Goal: Task Accomplishment & Management: Use online tool/utility

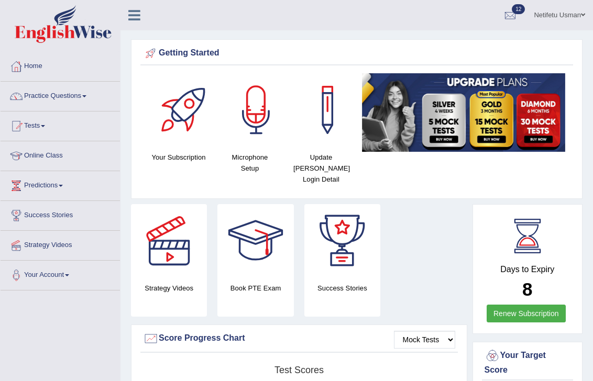
click at [86, 95] on span at bounding box center [84, 96] width 4 height 2
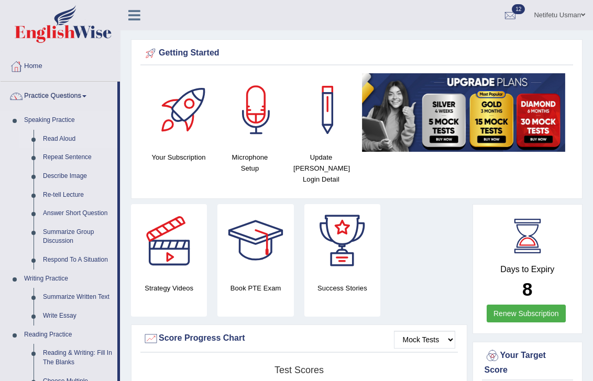
click at [53, 136] on link "Read Aloud" at bounding box center [77, 139] width 79 height 19
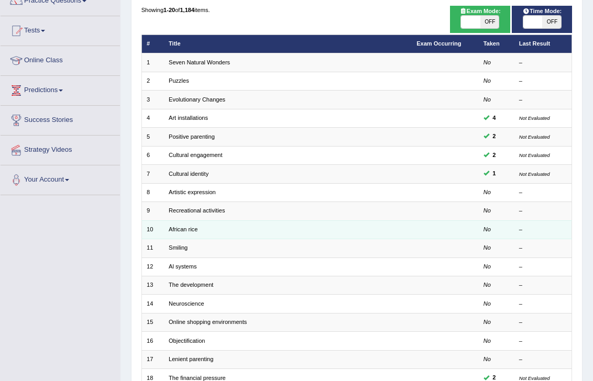
scroll to position [98, 0]
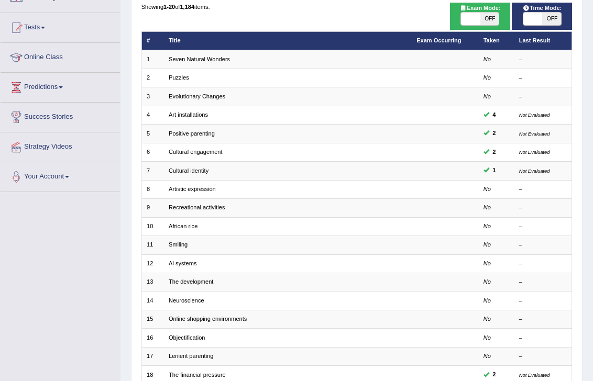
click at [492, 20] on span "OFF" at bounding box center [489, 19] width 19 height 13
checkbox input "true"
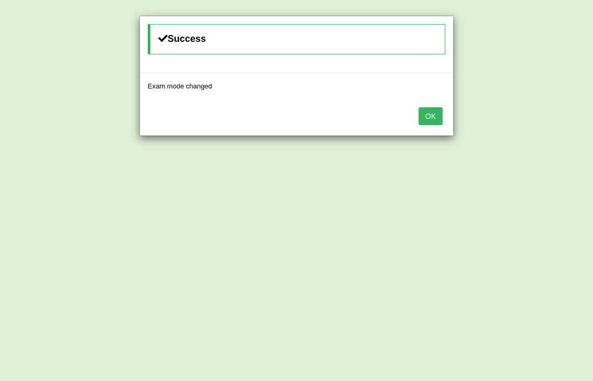
click at [425, 110] on button "OK" at bounding box center [430, 116] width 24 height 18
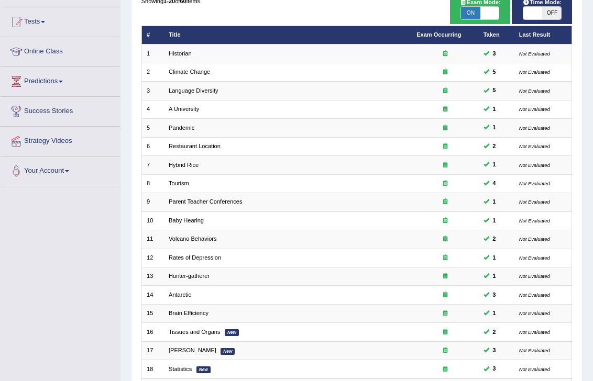
scroll to position [98, 0]
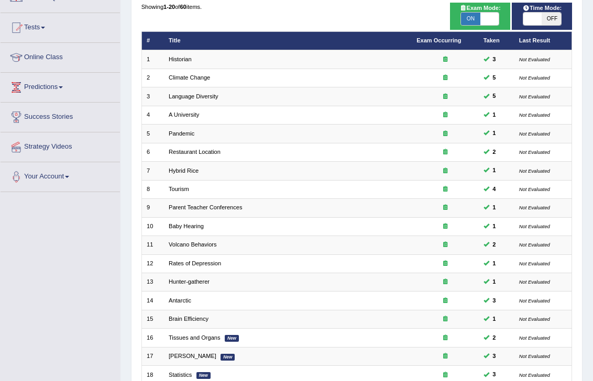
click at [560, 18] on span "OFF" at bounding box center [551, 19] width 19 height 13
checkbox input "true"
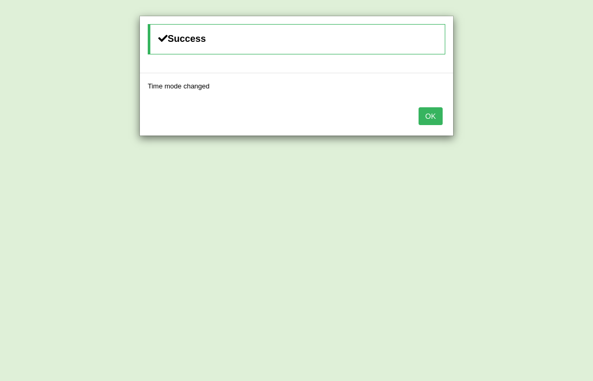
click at [431, 114] on button "OK" at bounding box center [430, 116] width 24 height 18
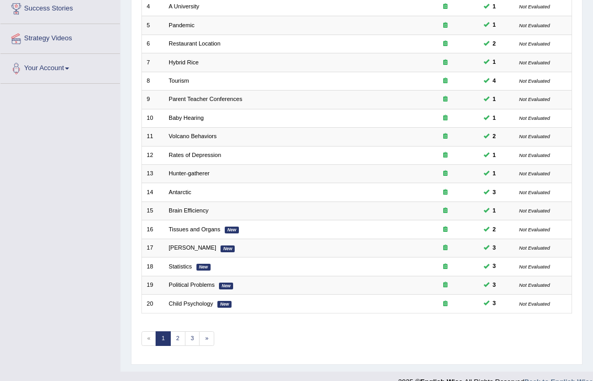
scroll to position [217, 0]
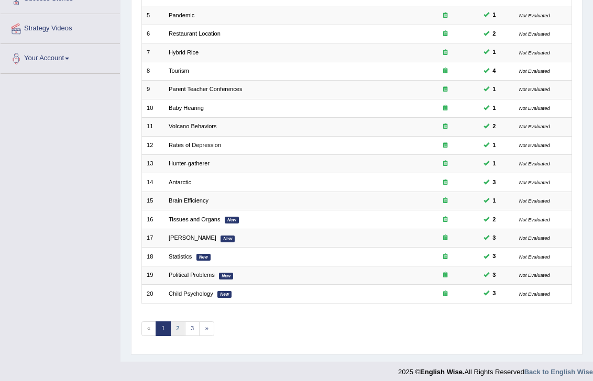
click at [174, 325] on link "2" at bounding box center [177, 328] width 15 height 15
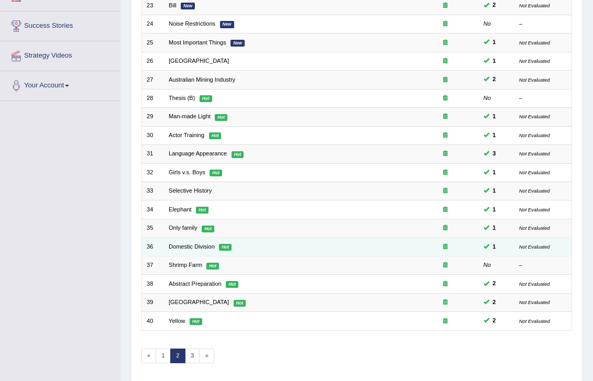
scroll to position [183, 0]
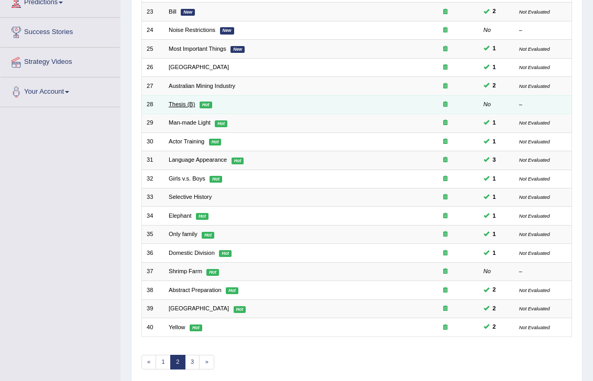
click at [179, 101] on link "Thesis (B)" at bounding box center [182, 104] width 26 height 6
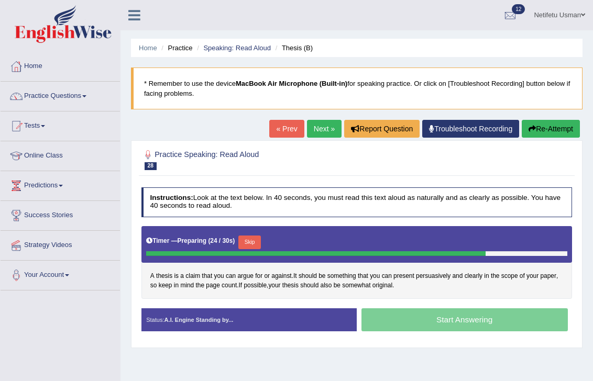
click at [252, 240] on button "Skip" at bounding box center [249, 243] width 23 height 14
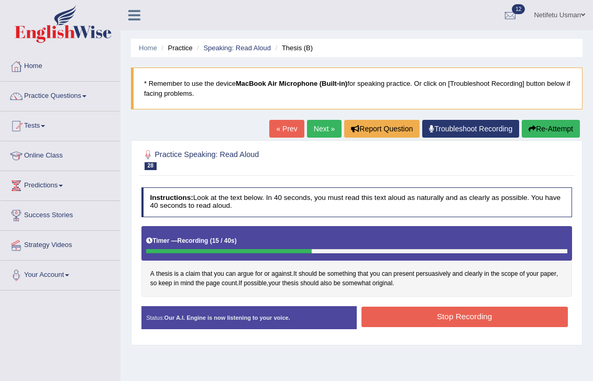
click at [412, 317] on button "Stop Recording" at bounding box center [464, 317] width 206 height 20
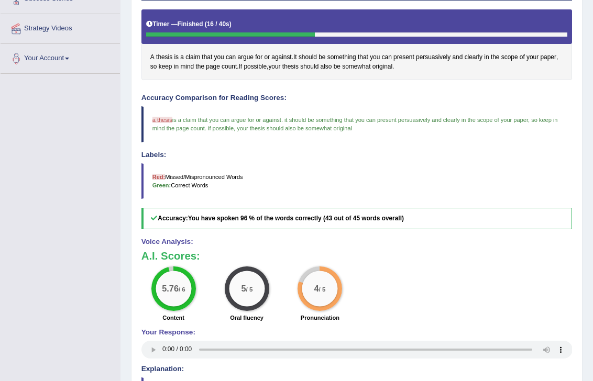
scroll to position [216, 0]
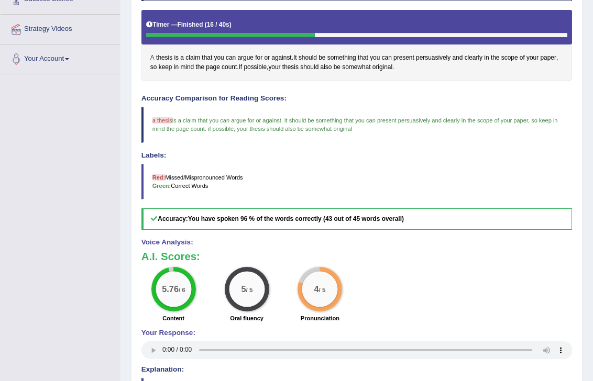
click at [152, 61] on span "A" at bounding box center [152, 57] width 4 height 9
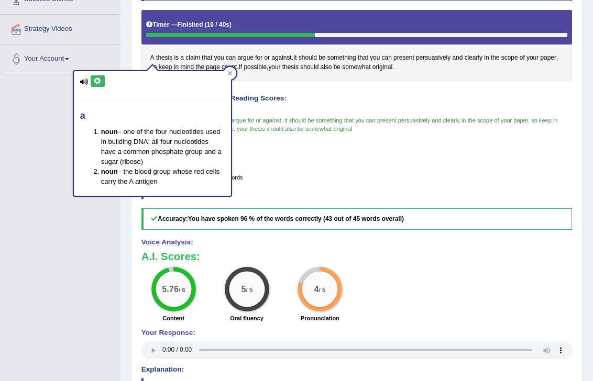
click at [101, 85] on button at bounding box center [98, 81] width 14 height 12
click at [88, 82] on icon at bounding box center [84, 82] width 8 height 7
click at [96, 82] on icon at bounding box center [98, 81] width 8 height 6
click at [231, 72] on icon at bounding box center [229, 73] width 5 height 5
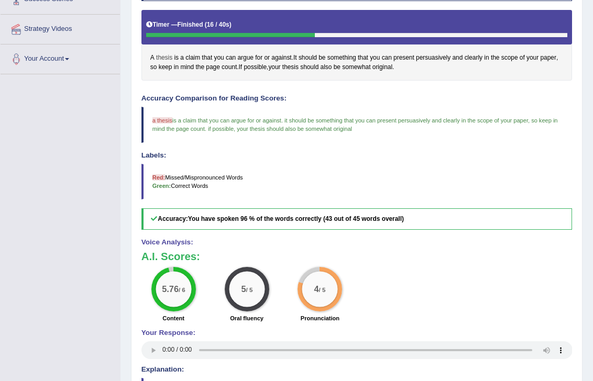
click at [161, 54] on span "thesis" at bounding box center [164, 57] width 16 height 9
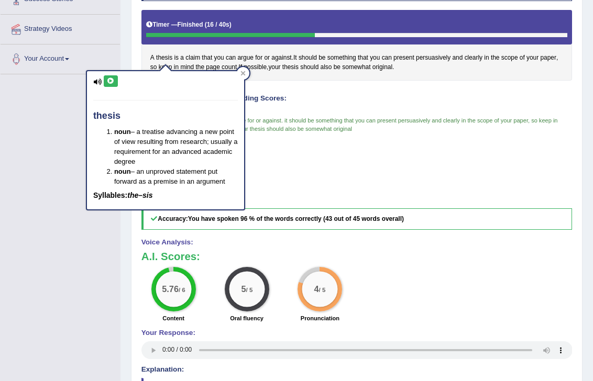
click at [108, 84] on button at bounding box center [111, 81] width 14 height 12
click at [242, 72] on icon at bounding box center [242, 73] width 5 height 5
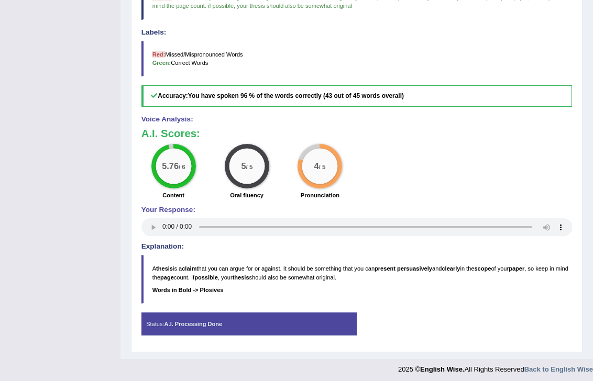
scroll to position [0, 0]
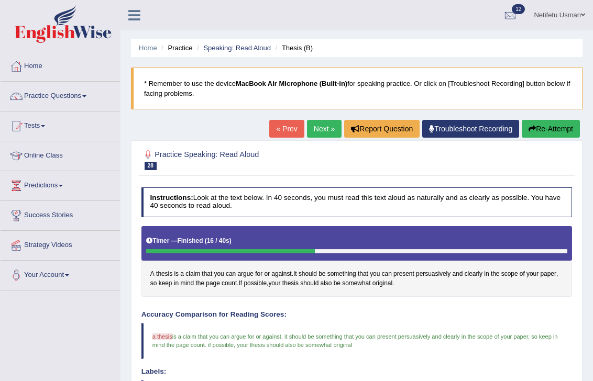
click at [317, 129] on link "Next »" at bounding box center [324, 129] width 35 height 18
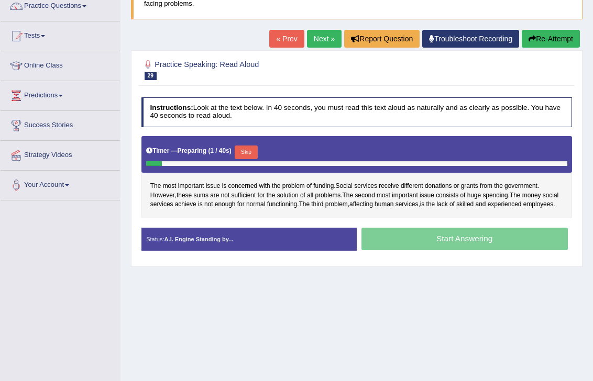
scroll to position [124, 0]
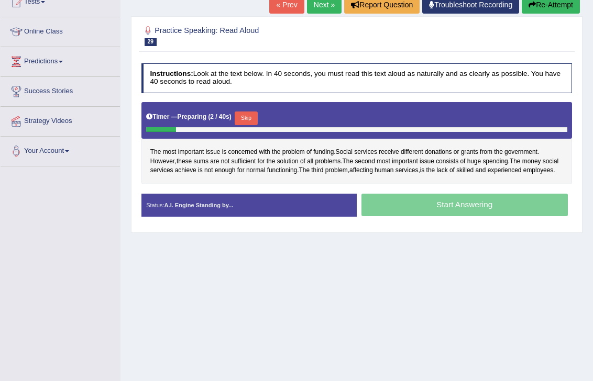
click at [249, 119] on button "Skip" at bounding box center [246, 119] width 23 height 14
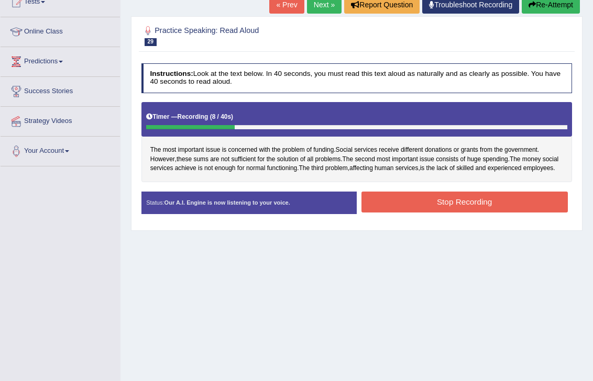
click at [550, 9] on button "Re-Attempt" at bounding box center [550, 5] width 58 height 18
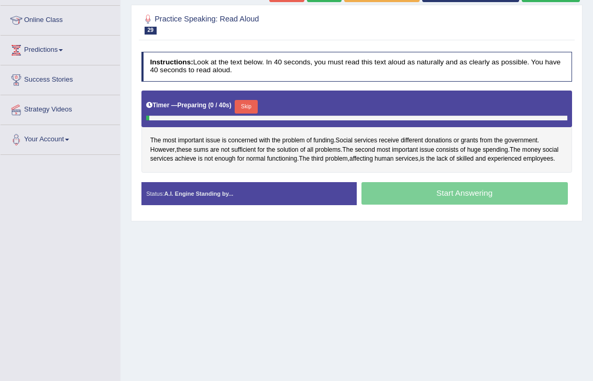
scroll to position [124, 0]
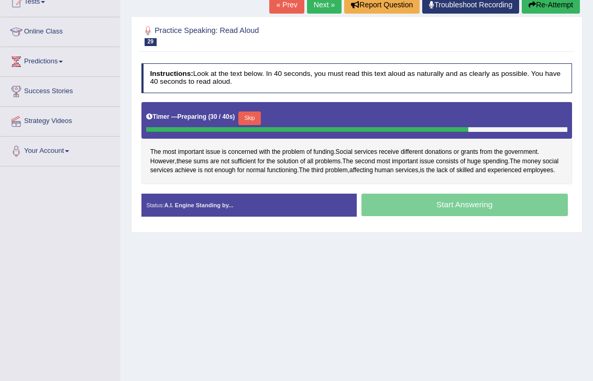
click at [257, 114] on button "Skip" at bounding box center [249, 119] width 23 height 14
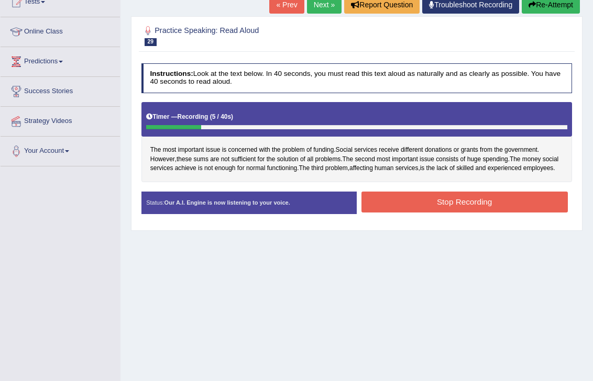
click at [540, 8] on button "Re-Attempt" at bounding box center [550, 5] width 58 height 18
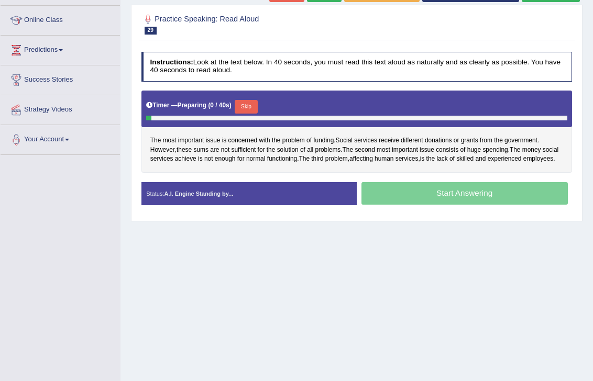
scroll to position [124, 0]
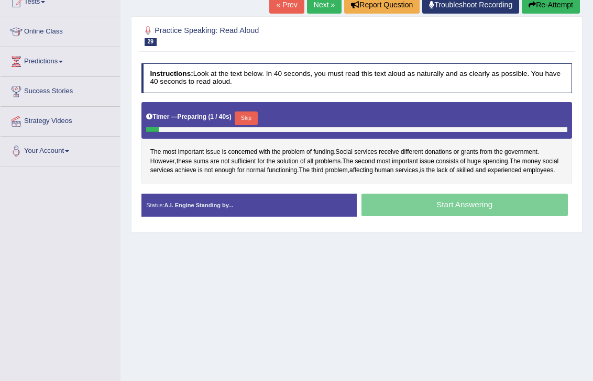
click at [247, 117] on button "Skip" at bounding box center [246, 119] width 23 height 14
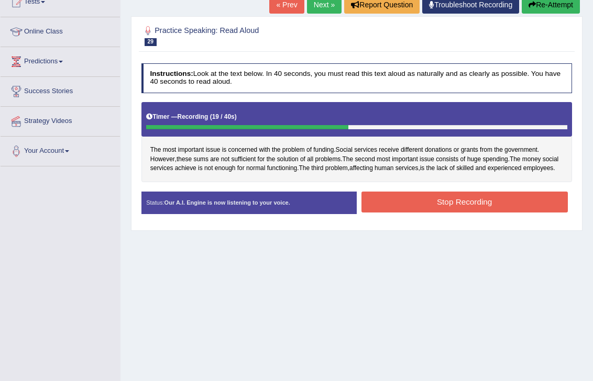
click at [568, 3] on button "Re-Attempt" at bounding box center [550, 5] width 58 height 18
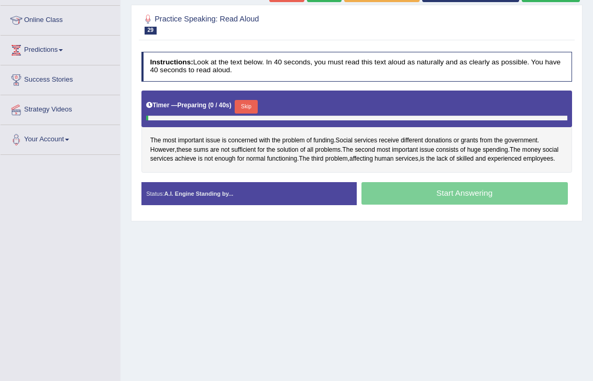
scroll to position [124, 0]
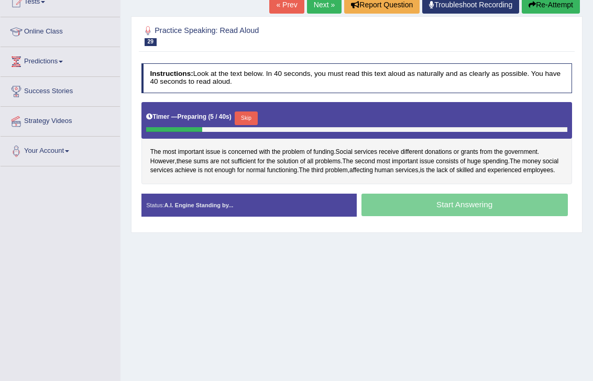
click at [256, 120] on button "Skip" at bounding box center [246, 119] width 23 height 14
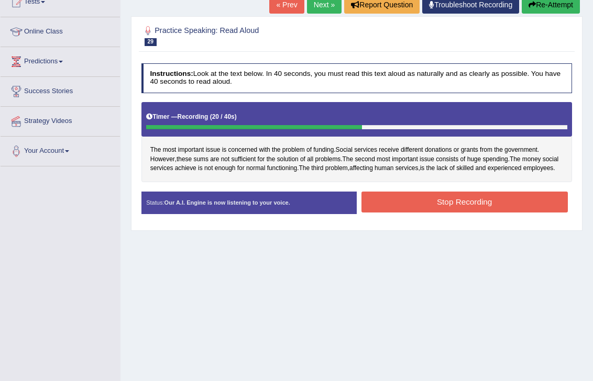
click at [548, 5] on button "Re-Attempt" at bounding box center [550, 5] width 58 height 18
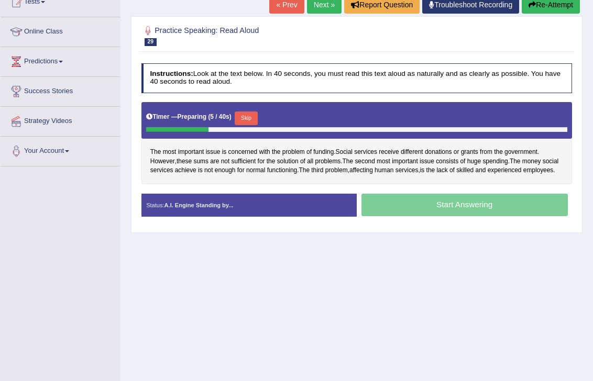
click at [253, 124] on div "Skip" at bounding box center [246, 120] width 23 height 16
click at [249, 122] on button "Skip" at bounding box center [246, 119] width 23 height 14
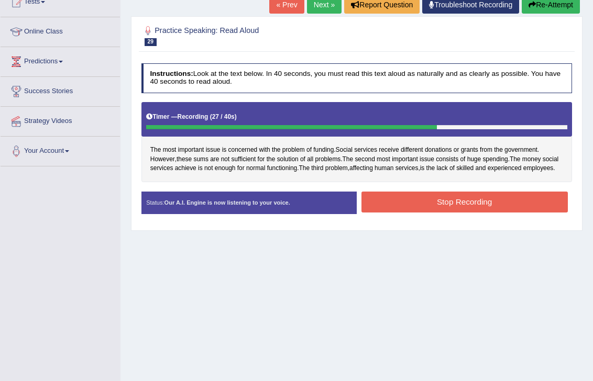
click at [415, 212] on button "Stop Recording" at bounding box center [464, 202] width 206 height 20
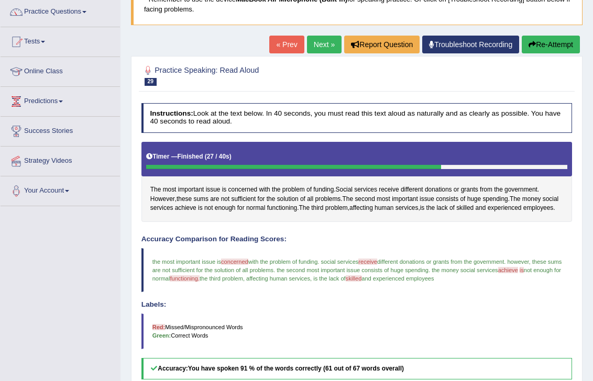
scroll to position [57, 0]
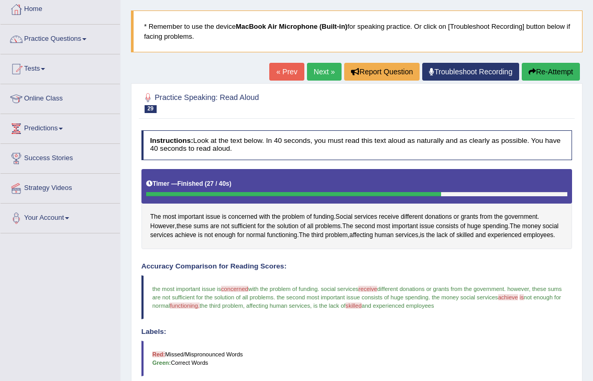
click at [548, 70] on button "Re-Attempt" at bounding box center [550, 72] width 58 height 18
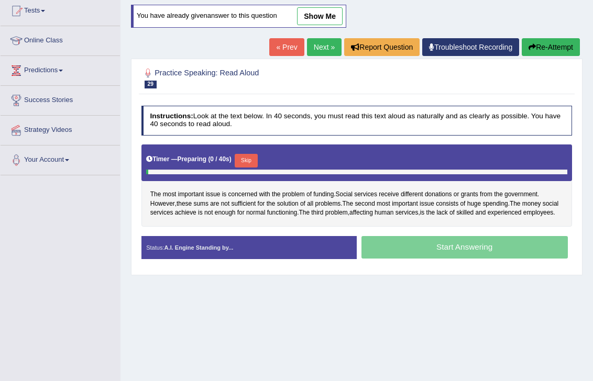
scroll to position [127, 0]
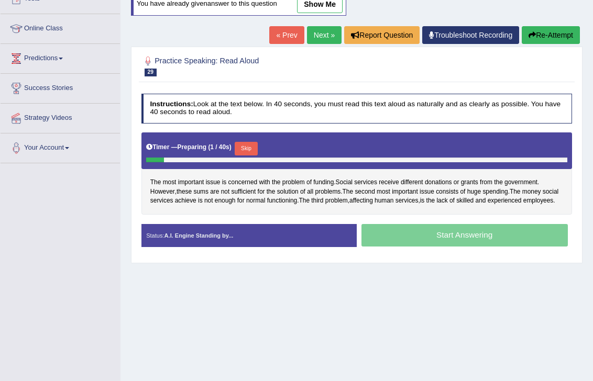
click at [252, 152] on button "Skip" at bounding box center [246, 149] width 23 height 14
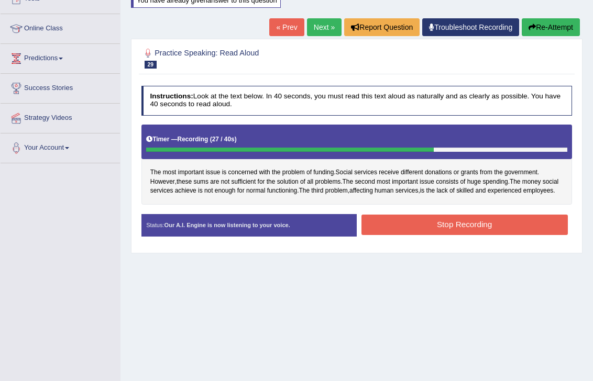
click at [430, 230] on button "Stop Recording" at bounding box center [464, 225] width 206 height 20
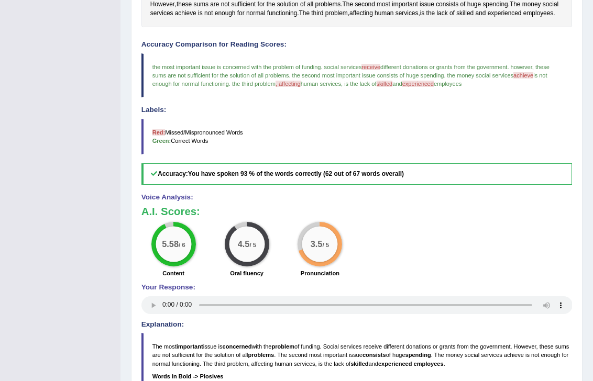
scroll to position [293, 0]
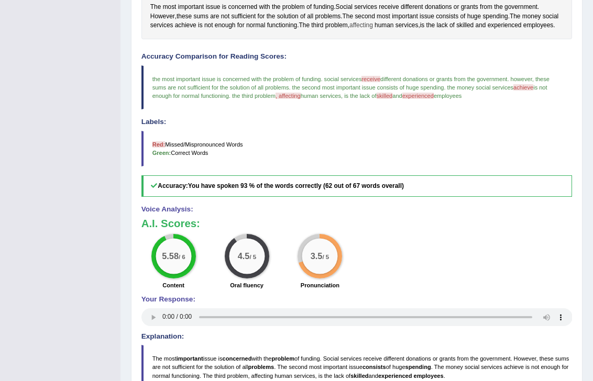
click at [373, 21] on span "affecting" at bounding box center [361, 25] width 24 height 9
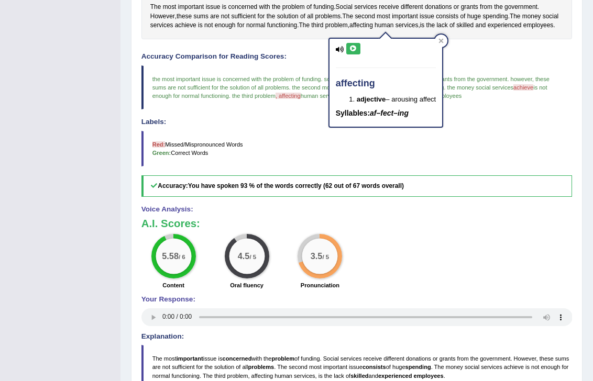
click at [337, 50] on icon at bounding box center [340, 49] width 8 height 7
click at [343, 50] on div "affecting adjective – arousing affect Syllables: af–fect–ing" at bounding box center [385, 83] width 113 height 88
click at [340, 50] on icon at bounding box center [340, 49] width 8 height 7
click at [352, 50] on icon at bounding box center [353, 49] width 8 height 6
click at [438, 40] on div at bounding box center [441, 41] width 13 height 13
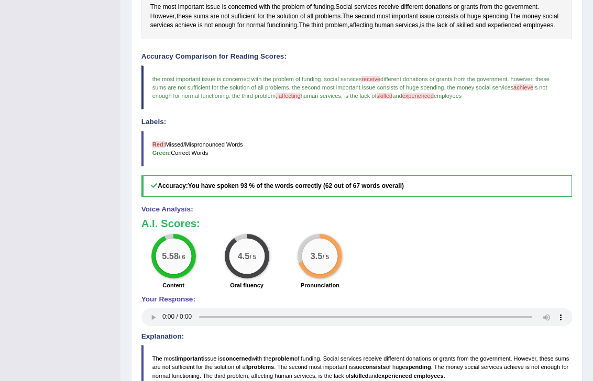
click at [380, 82] on span "receive" at bounding box center [370, 79] width 19 height 6
click at [395, 5] on span "receive" at bounding box center [389, 7] width 20 height 9
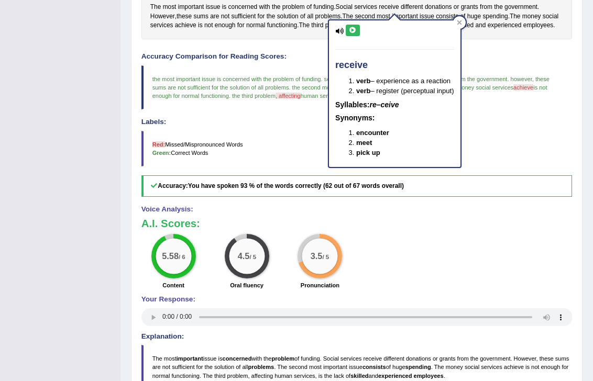
click at [352, 36] on button at bounding box center [353, 31] width 14 height 12
click at [352, 30] on icon at bounding box center [353, 30] width 8 height 6
click at [461, 19] on div at bounding box center [459, 22] width 13 height 13
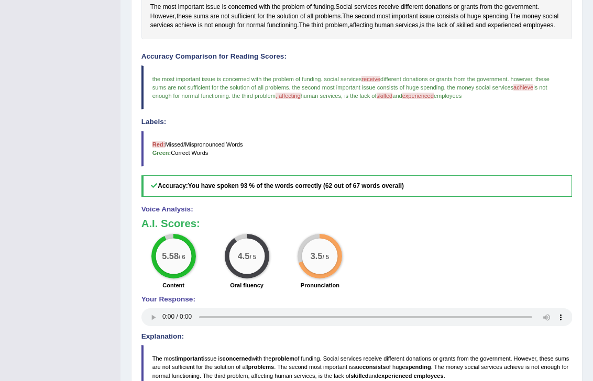
click at [533, 91] on span "achieve" at bounding box center [523, 87] width 20 height 6
click at [196, 26] on span "achieve" at bounding box center [185, 25] width 21 height 9
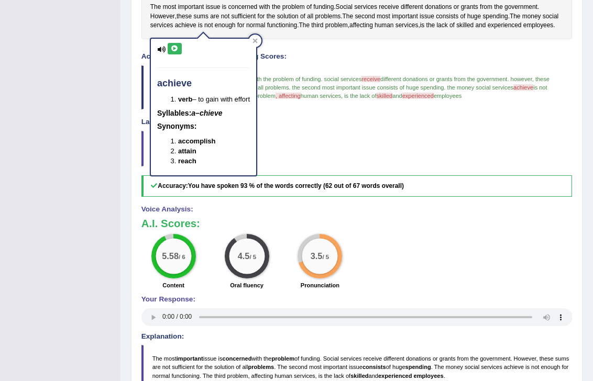
click at [175, 47] on icon at bounding box center [175, 49] width 8 height 6
click at [260, 41] on div at bounding box center [255, 41] width 13 height 13
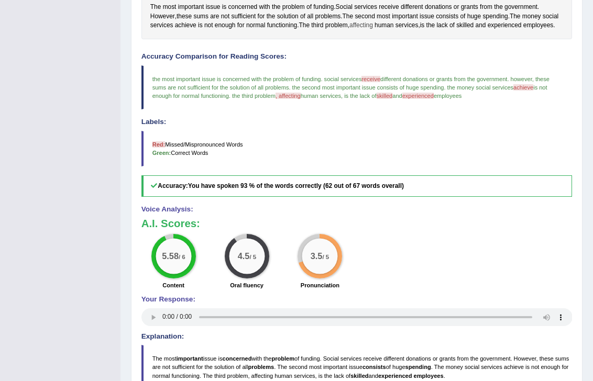
click at [373, 26] on span "affecting" at bounding box center [361, 25] width 24 height 9
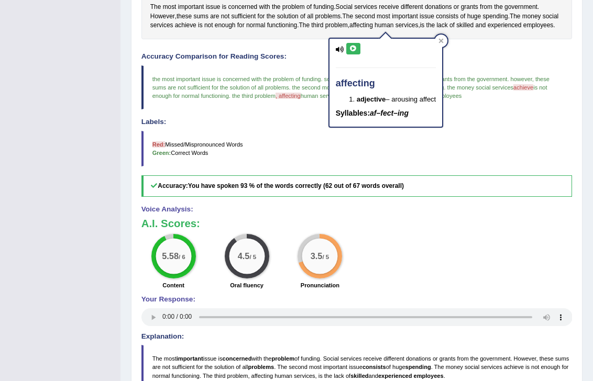
click at [347, 51] on button at bounding box center [353, 49] width 14 height 12
click at [444, 37] on div at bounding box center [441, 41] width 13 height 13
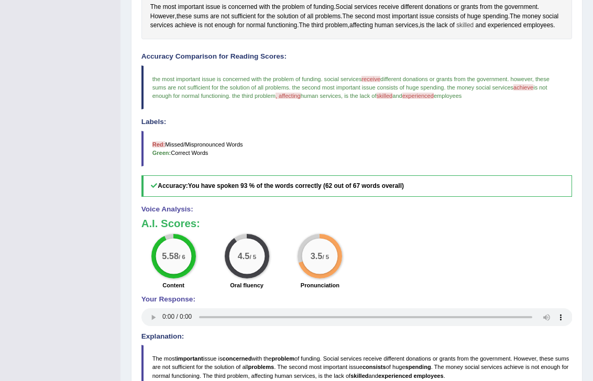
click at [473, 26] on span "skilled" at bounding box center [464, 25] width 17 height 9
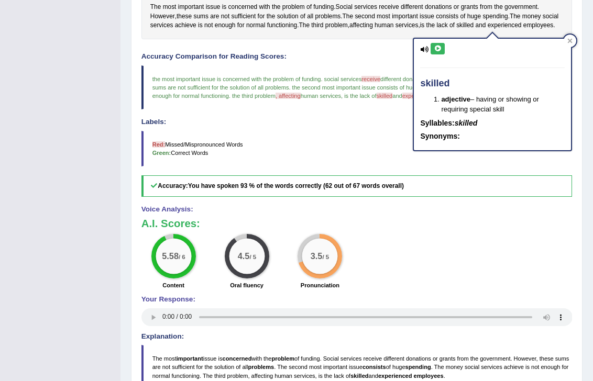
click at [437, 53] on button at bounding box center [437, 49] width 14 height 12
click at [573, 42] on div at bounding box center [569, 41] width 13 height 13
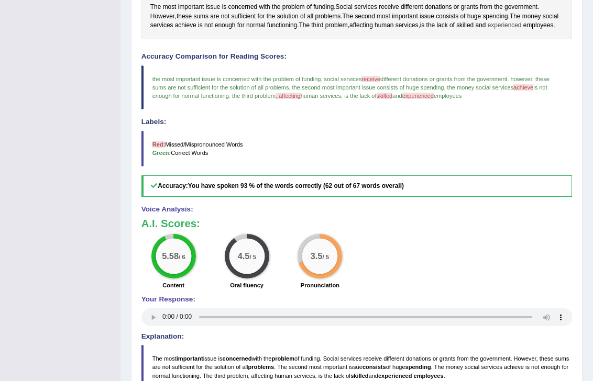
click at [521, 27] on span "experienced" at bounding box center [504, 25] width 34 height 9
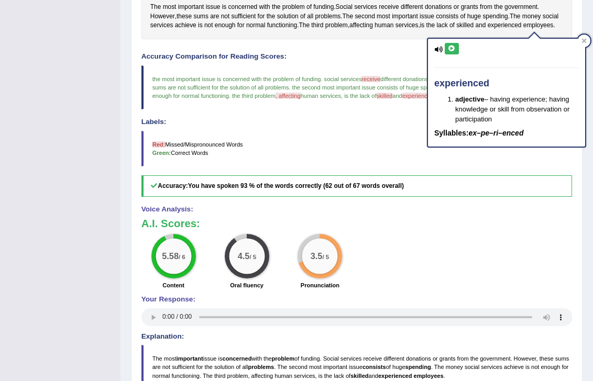
click at [452, 49] on icon at bounding box center [452, 49] width 8 height 6
click at [583, 40] on icon at bounding box center [584, 40] width 5 height 5
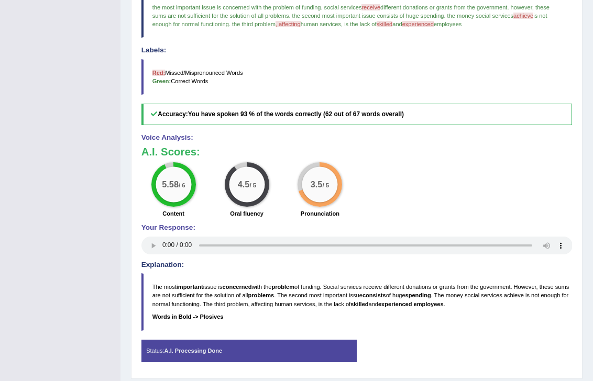
scroll to position [373, 0]
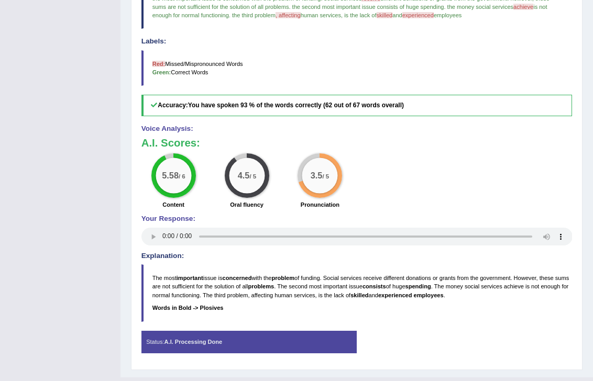
click at [210, 311] on b "Words in Bold -> Plosives" at bounding box center [187, 308] width 71 height 6
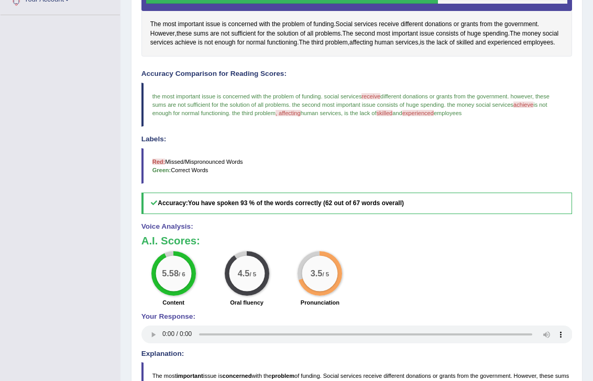
scroll to position [75, 0]
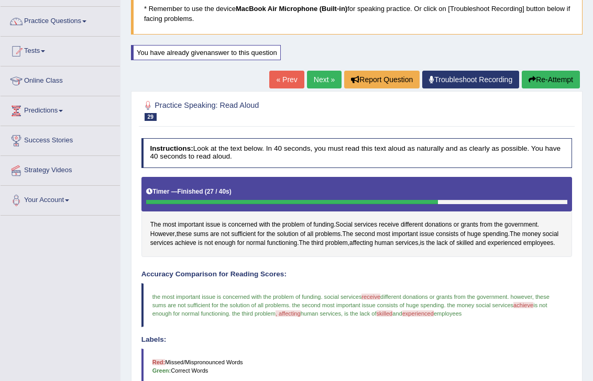
click at [543, 80] on button "Re-Attempt" at bounding box center [550, 80] width 58 height 18
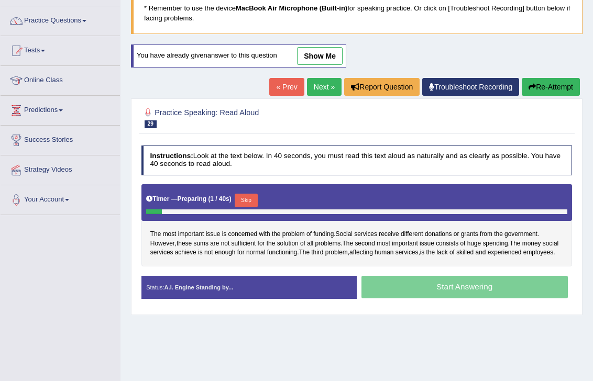
click at [250, 202] on button "Skip" at bounding box center [246, 201] width 23 height 14
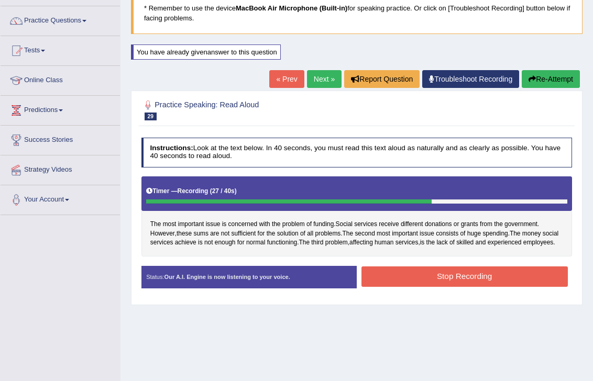
click at [399, 279] on button "Stop Recording" at bounding box center [464, 276] width 206 height 20
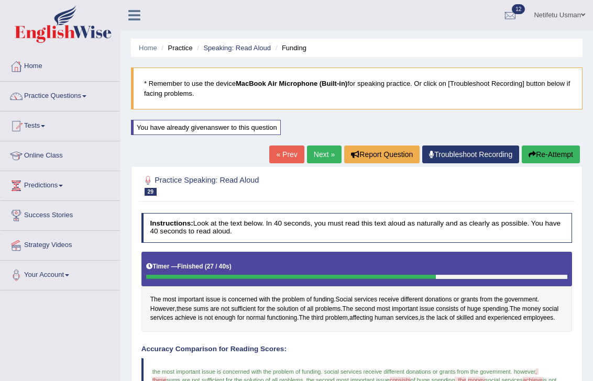
click at [557, 151] on button "Re-Attempt" at bounding box center [550, 155] width 58 height 18
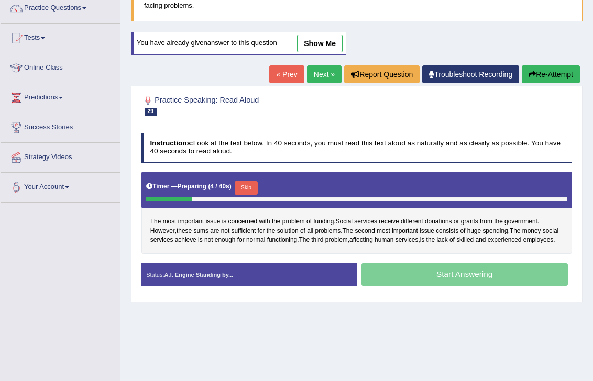
scroll to position [97, 0]
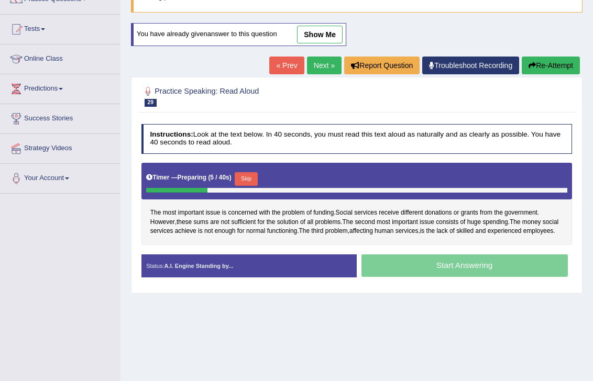
click at [250, 176] on button "Skip" at bounding box center [246, 179] width 23 height 14
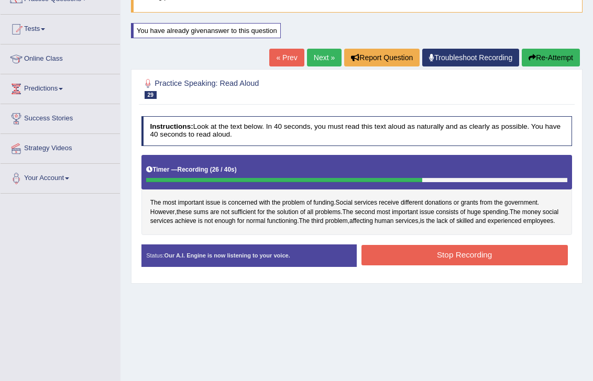
click at [386, 259] on button "Stop Recording" at bounding box center [464, 255] width 206 height 20
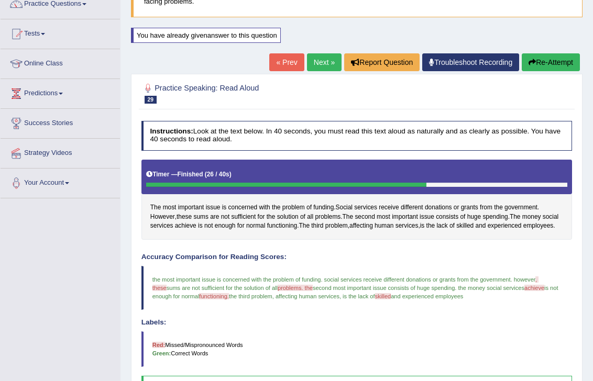
scroll to position [0, 0]
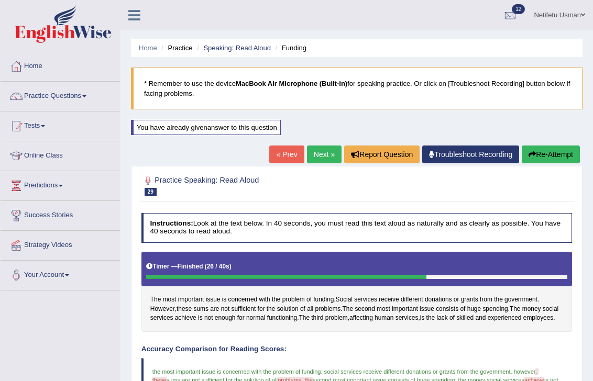
click at [313, 157] on link "Next »" at bounding box center [324, 155] width 35 height 18
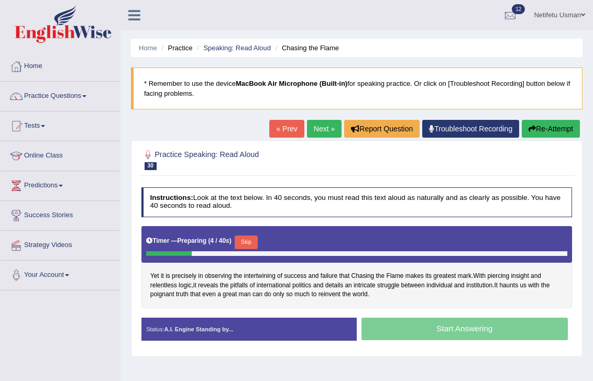
click at [248, 240] on button "Skip" at bounding box center [246, 243] width 23 height 14
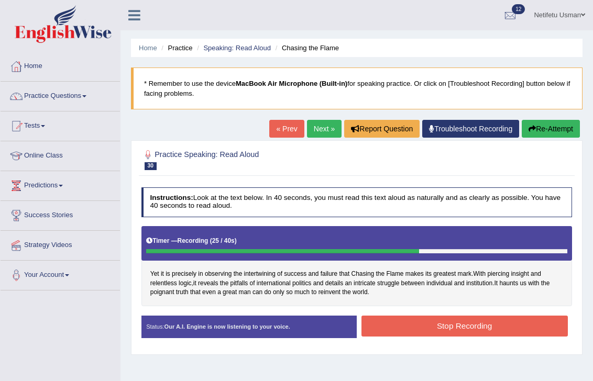
click at [396, 321] on button "Stop Recording" at bounding box center [464, 326] width 206 height 20
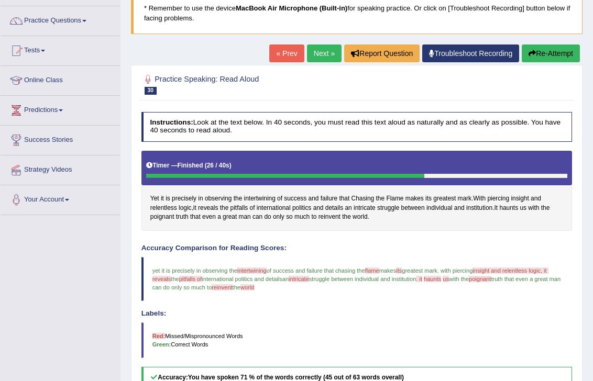
scroll to position [50, 0]
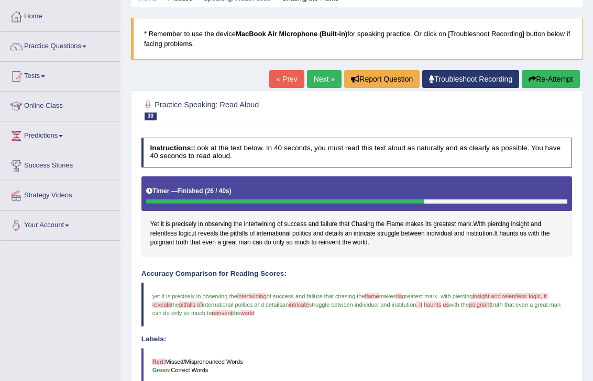
click at [550, 75] on button "Re-Attempt" at bounding box center [550, 79] width 58 height 18
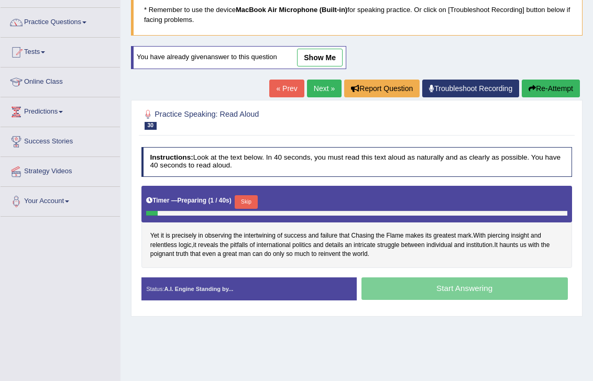
click at [250, 200] on button "Skip" at bounding box center [246, 202] width 23 height 14
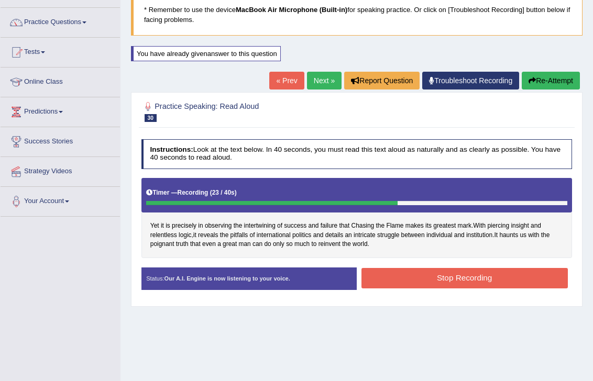
click at [408, 276] on button "Stop Recording" at bounding box center [464, 278] width 206 height 20
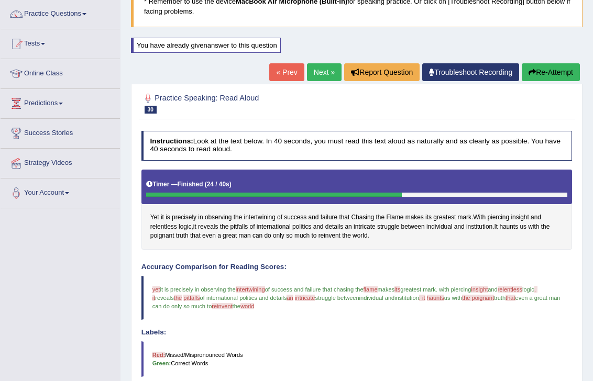
scroll to position [112, 0]
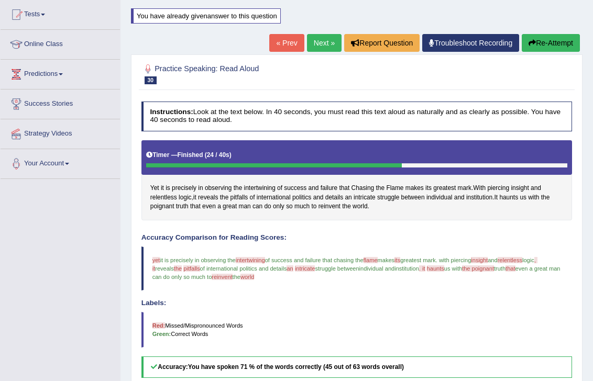
click at [559, 43] on button "Re-Attempt" at bounding box center [550, 43] width 58 height 18
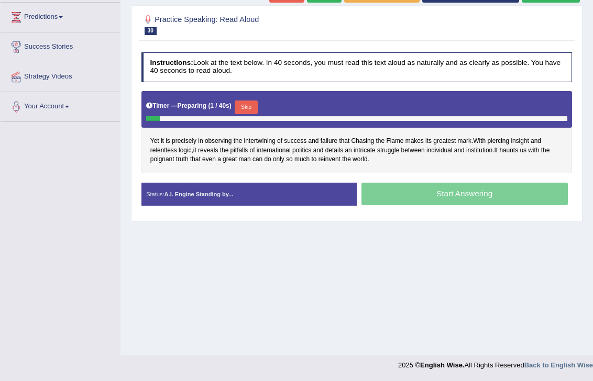
click at [250, 111] on button "Skip" at bounding box center [246, 108] width 23 height 14
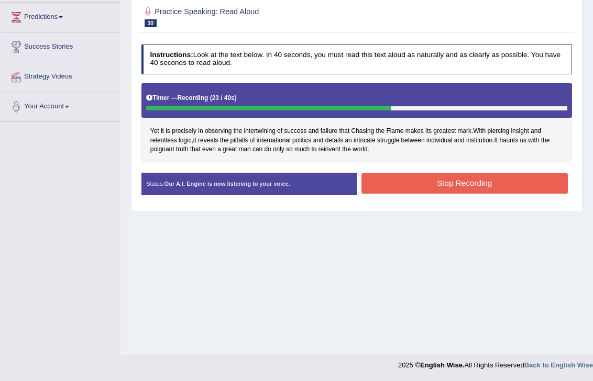
click at [421, 183] on button "Stop Recording" at bounding box center [464, 183] width 206 height 20
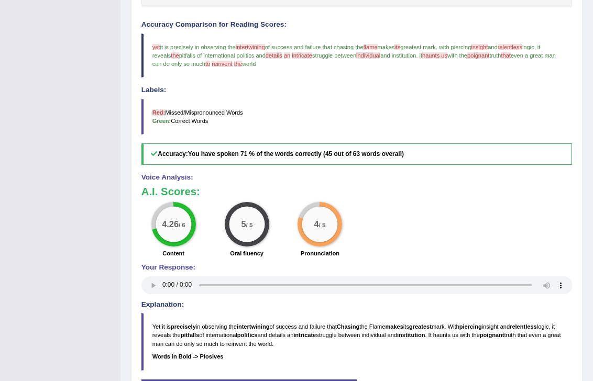
scroll to position [325, 0]
drag, startPoint x: 265, startPoint y: 219, endPoint x: 534, endPoint y: 129, distance: 283.8
click at [444, 140] on div "Instructions: Look at the text below. In 40 seconds, you must read this text al…" at bounding box center [356, 148] width 435 height 530
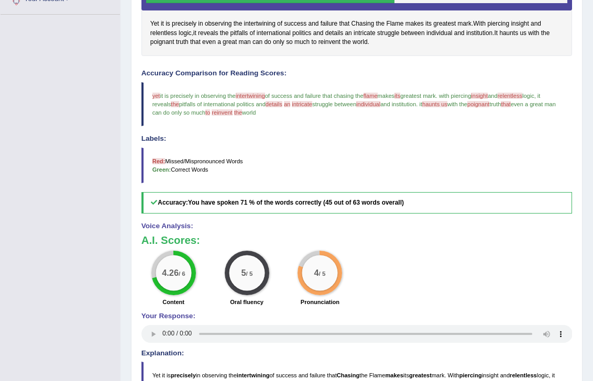
scroll to position [270, 0]
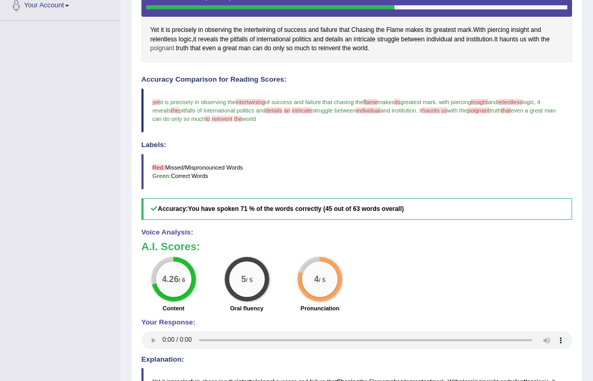
click at [157, 49] on span "poignant" at bounding box center [162, 48] width 24 height 9
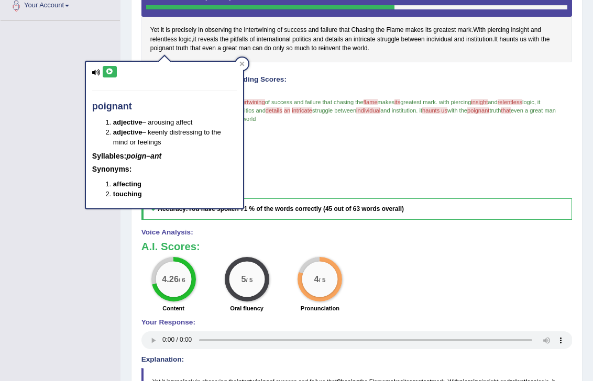
click at [108, 72] on icon at bounding box center [110, 72] width 8 height 6
click at [110, 74] on icon at bounding box center [110, 72] width 8 height 6
click at [242, 62] on icon at bounding box center [241, 63] width 5 height 5
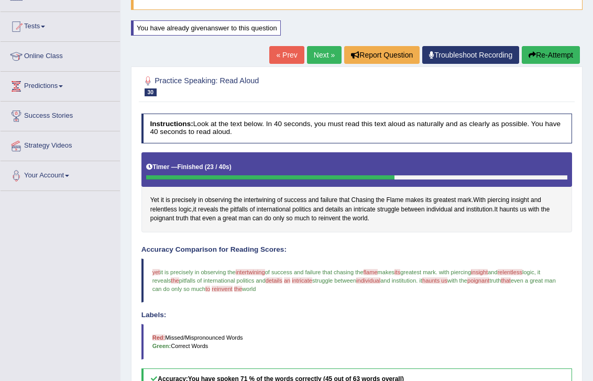
scroll to position [103, 0]
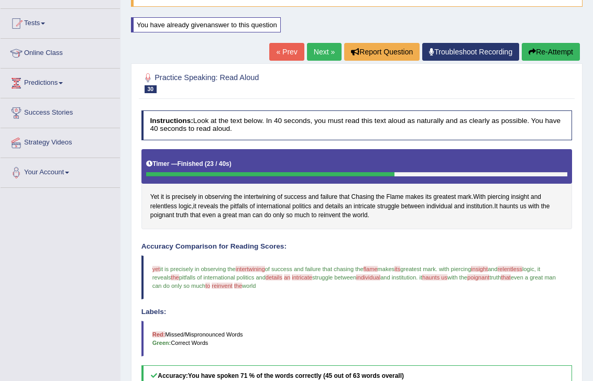
click at [316, 55] on link "Next »" at bounding box center [324, 52] width 35 height 18
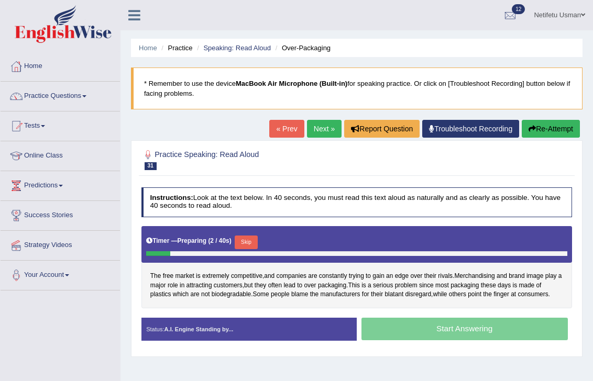
click at [249, 242] on button "Skip" at bounding box center [246, 243] width 23 height 14
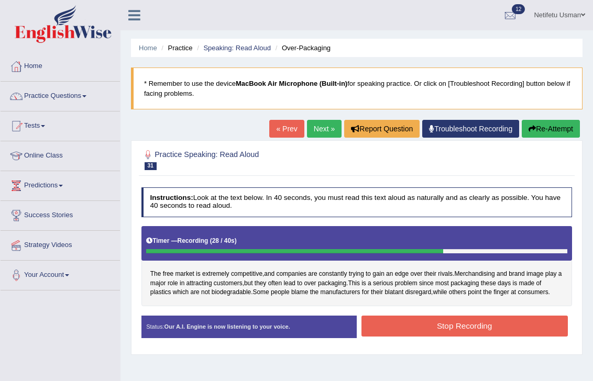
click at [493, 323] on button "Stop Recording" at bounding box center [464, 326] width 206 height 20
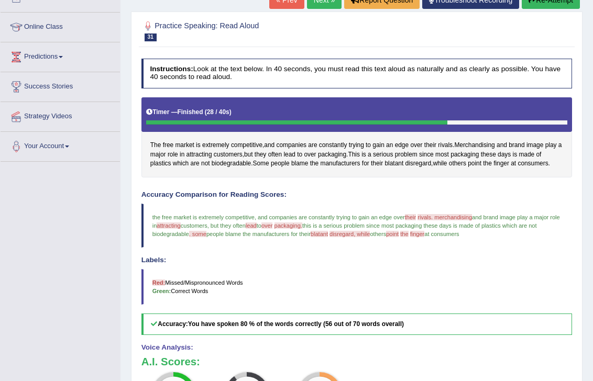
scroll to position [122, 0]
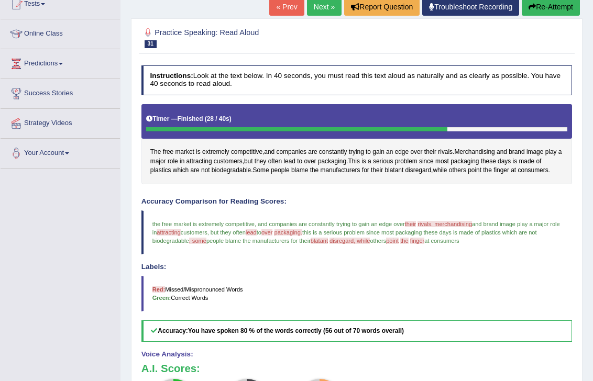
click at [544, 5] on button "Re-Attempt" at bounding box center [550, 7] width 58 height 18
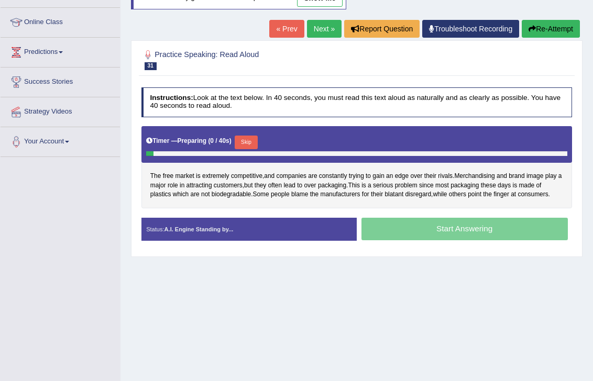
scroll to position [122, 0]
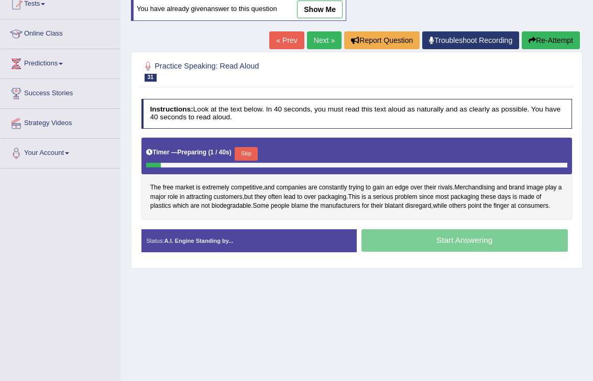
click at [248, 152] on button "Skip" at bounding box center [246, 154] width 23 height 14
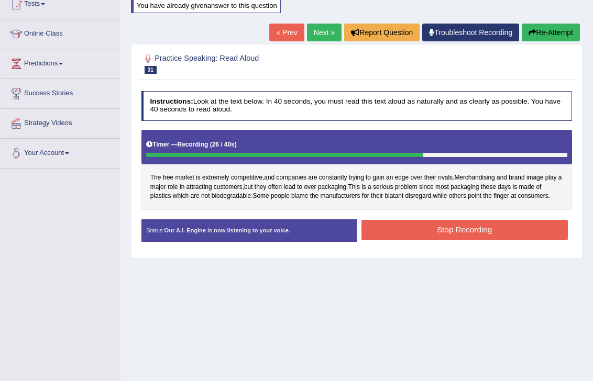
click at [493, 224] on button "Stop Recording" at bounding box center [464, 230] width 206 height 20
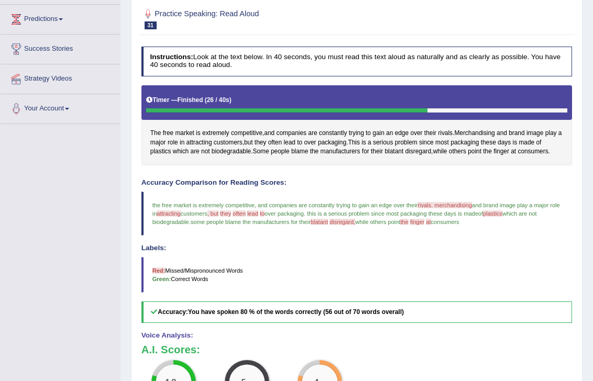
scroll to position [58, 0]
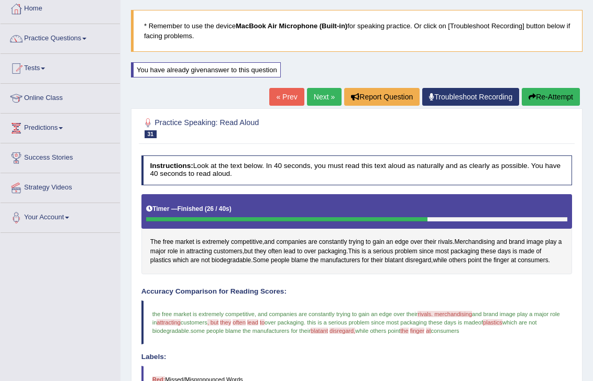
click at [307, 96] on link "Next »" at bounding box center [324, 97] width 35 height 18
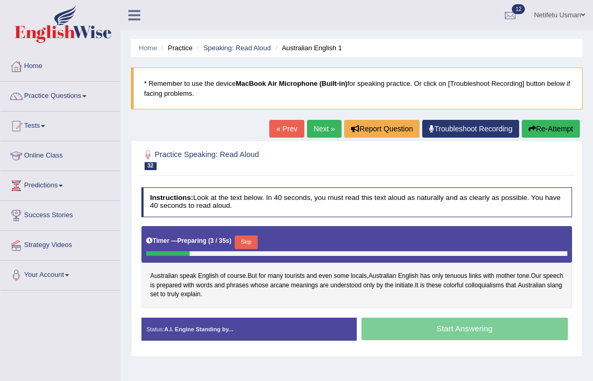
click at [249, 242] on button "Skip" at bounding box center [246, 243] width 23 height 14
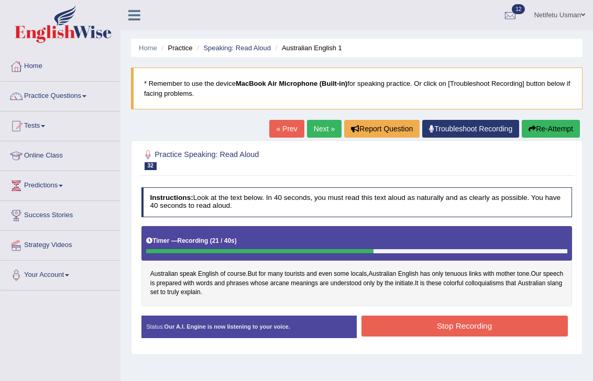
click at [437, 323] on button "Stop Recording" at bounding box center [464, 326] width 206 height 20
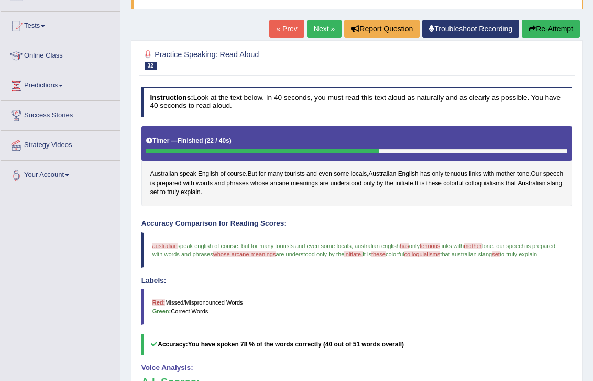
scroll to position [99, 0]
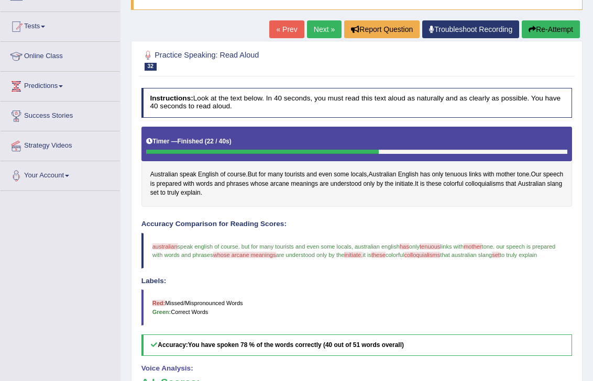
click at [539, 34] on button "Re-Attempt" at bounding box center [550, 29] width 58 height 18
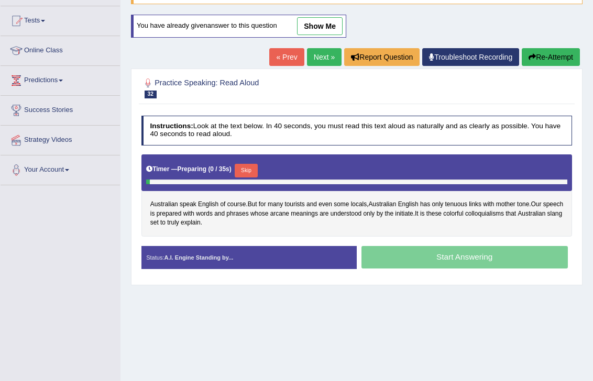
scroll to position [99, 0]
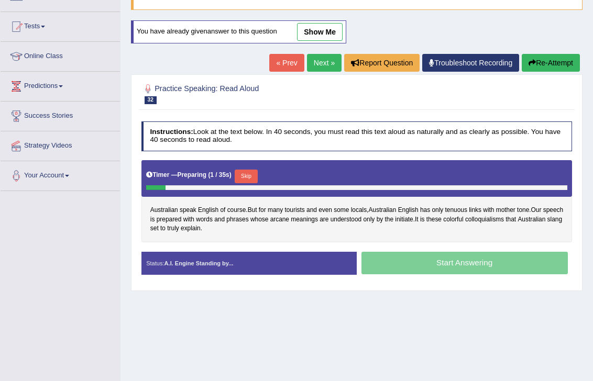
click at [248, 171] on button "Skip" at bounding box center [246, 177] width 23 height 14
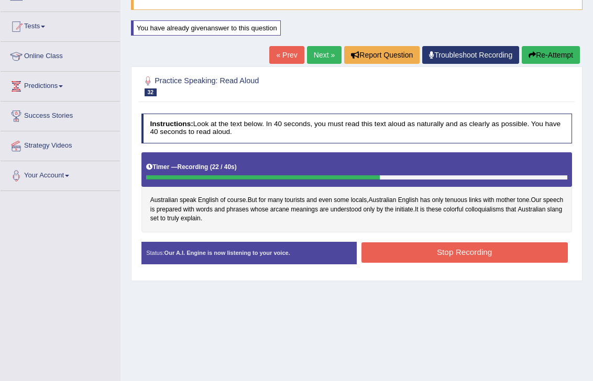
click at [404, 255] on button "Stop Recording" at bounding box center [464, 252] width 206 height 20
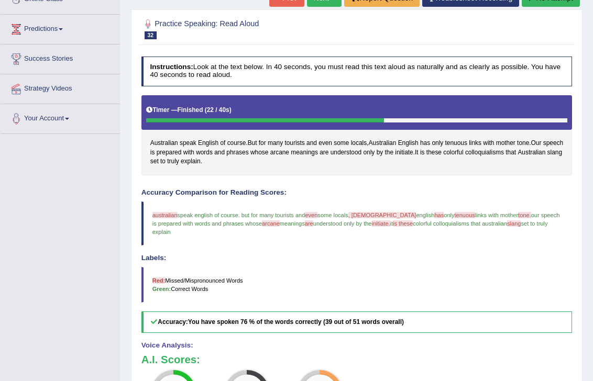
scroll to position [0, 0]
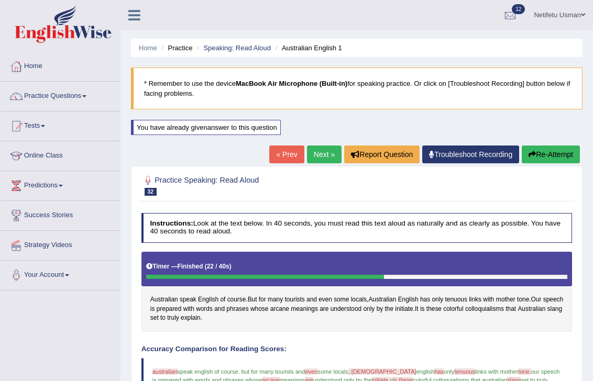
click at [324, 149] on link "Next »" at bounding box center [324, 155] width 35 height 18
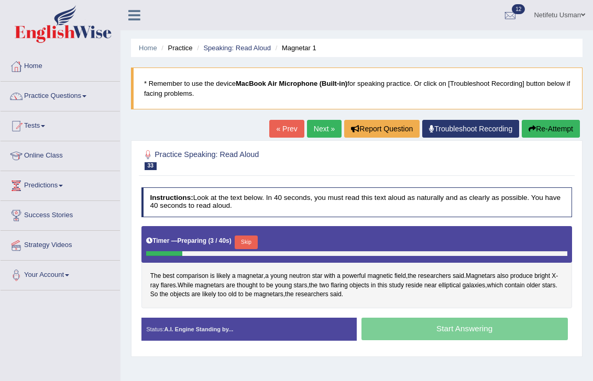
click at [248, 244] on button "Skip" at bounding box center [246, 243] width 23 height 14
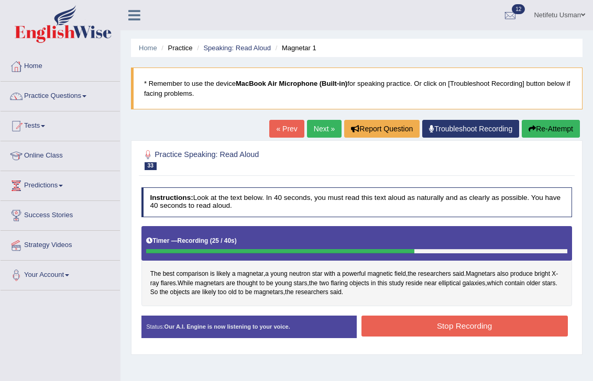
click at [420, 323] on button "Stop Recording" at bounding box center [464, 326] width 206 height 20
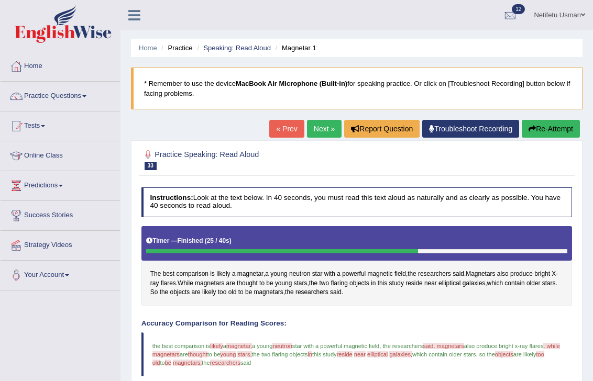
click at [310, 129] on link "Next »" at bounding box center [324, 129] width 35 height 18
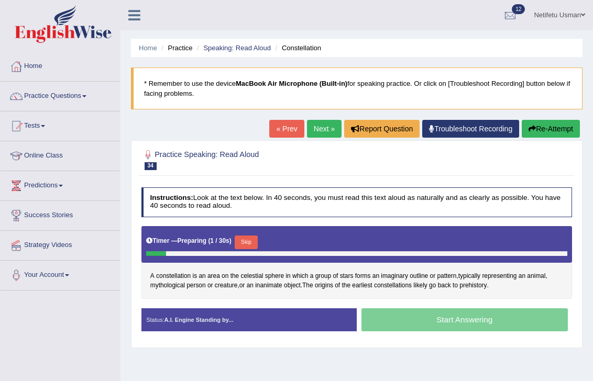
click at [247, 241] on button "Skip" at bounding box center [246, 243] width 23 height 14
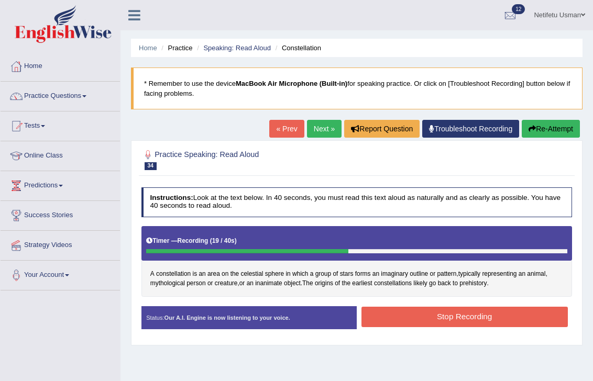
click at [494, 316] on button "Stop Recording" at bounding box center [464, 317] width 206 height 20
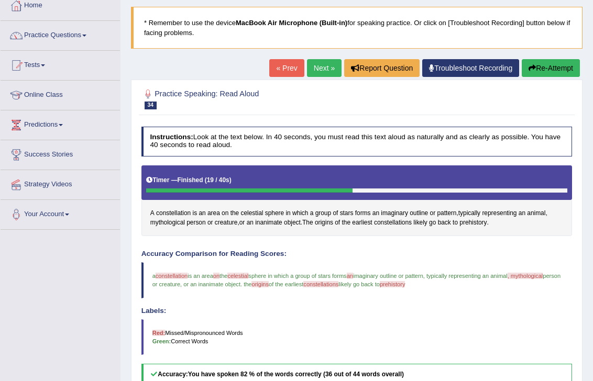
scroll to position [55, 0]
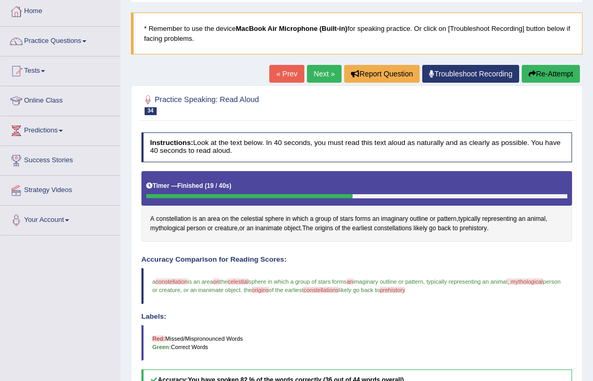
click at [310, 80] on link "Next »" at bounding box center [324, 74] width 35 height 18
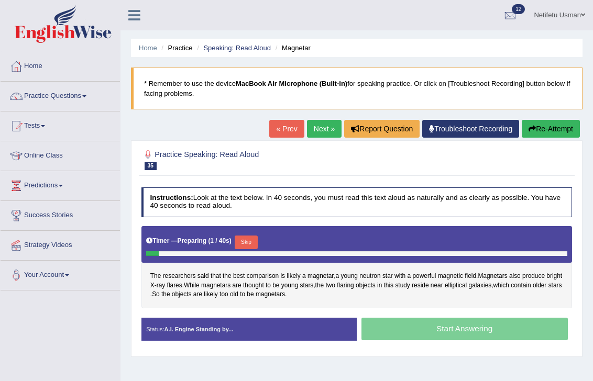
click at [248, 246] on button "Skip" at bounding box center [246, 243] width 23 height 14
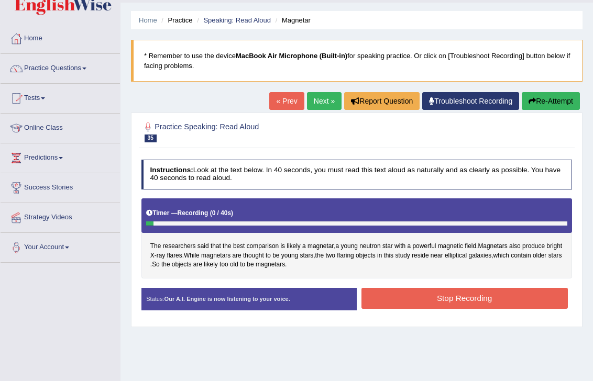
scroll to position [29, 0]
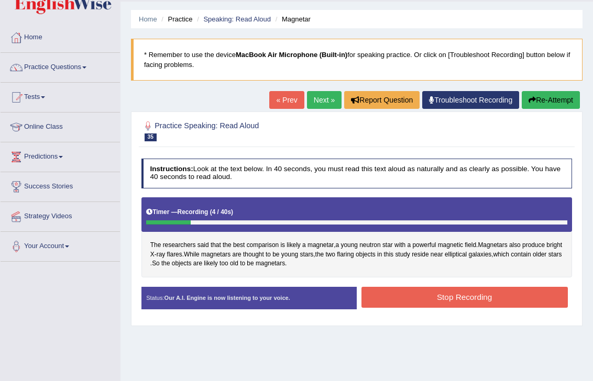
click at [324, 106] on link "Next »" at bounding box center [324, 100] width 35 height 18
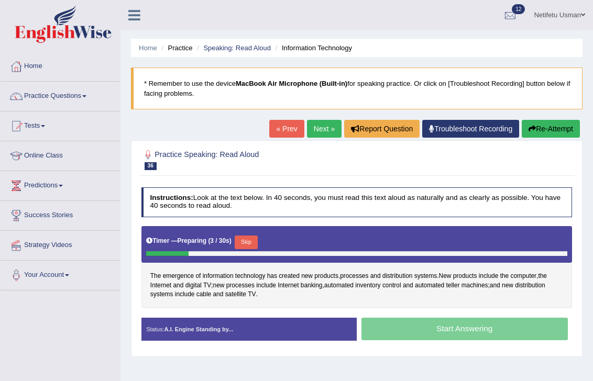
click at [249, 236] on button "Skip" at bounding box center [246, 243] width 23 height 14
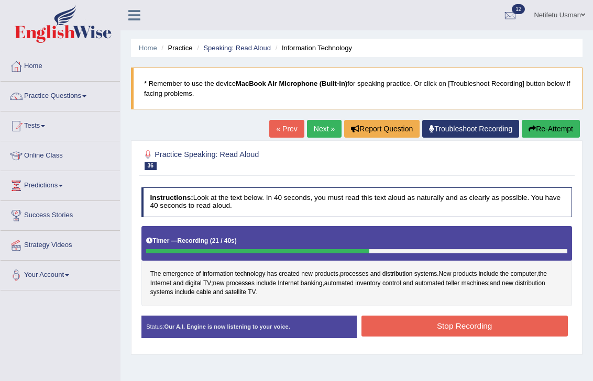
click at [454, 329] on button "Stop Recording" at bounding box center [464, 326] width 206 height 20
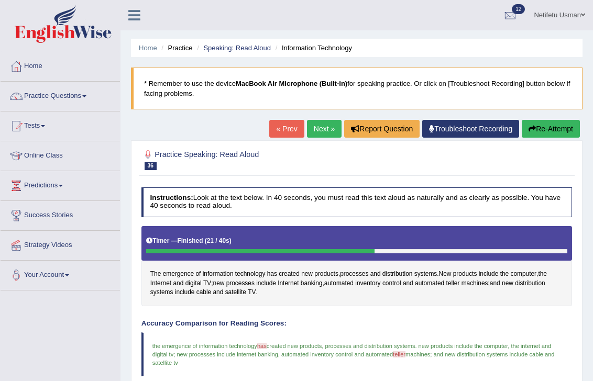
click at [310, 131] on link "Next »" at bounding box center [324, 129] width 35 height 18
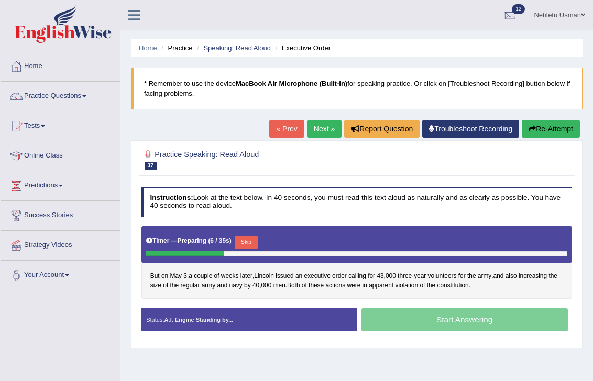
click at [252, 241] on button "Skip" at bounding box center [246, 243] width 23 height 14
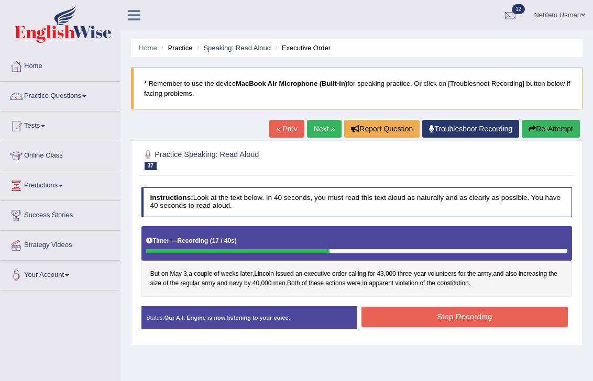
click at [480, 314] on button "Stop Recording" at bounding box center [464, 317] width 206 height 20
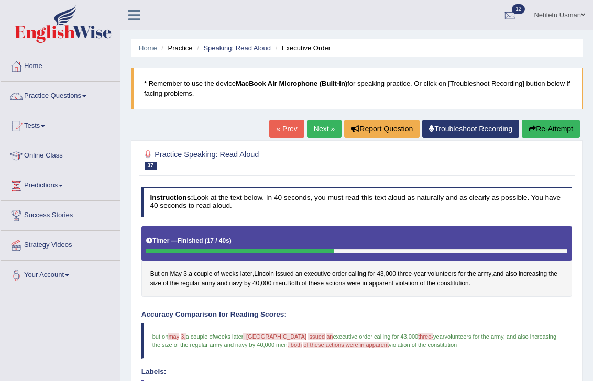
click at [320, 130] on link "Next »" at bounding box center [324, 129] width 35 height 18
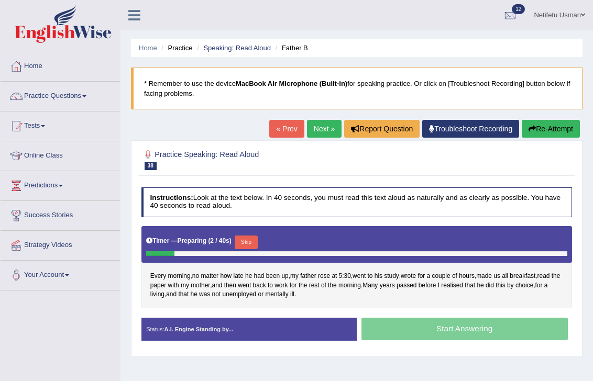
click at [250, 246] on button "Skip" at bounding box center [246, 243] width 23 height 14
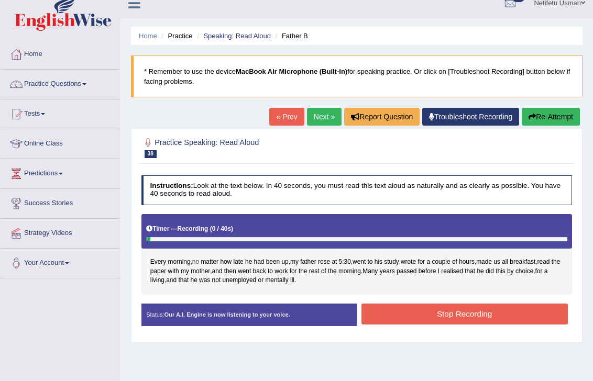
scroll to position [18, 0]
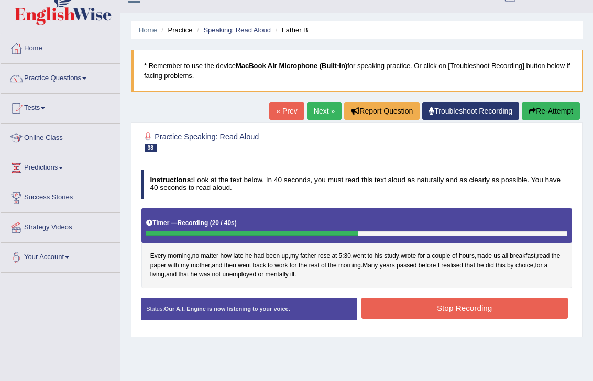
click at [465, 306] on button "Stop Recording" at bounding box center [464, 308] width 206 height 20
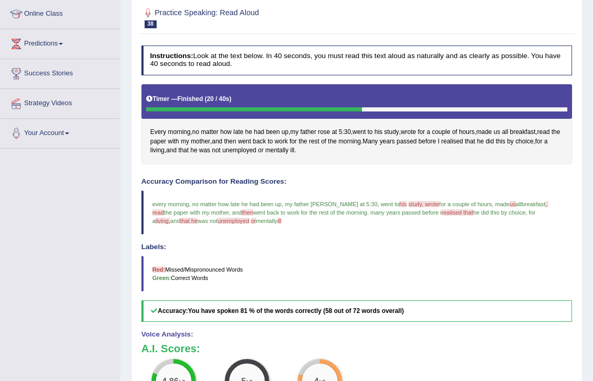
scroll to position [0, 0]
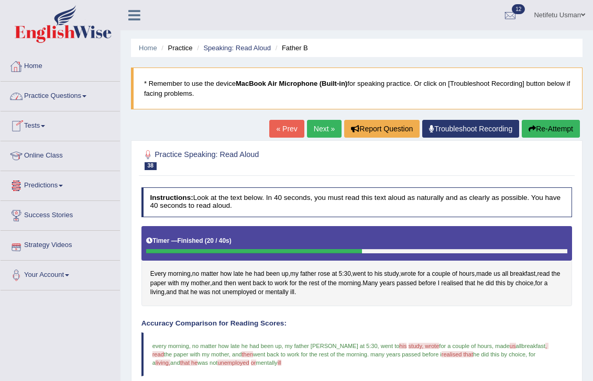
click at [86, 102] on link "Practice Questions" at bounding box center [60, 95] width 119 height 26
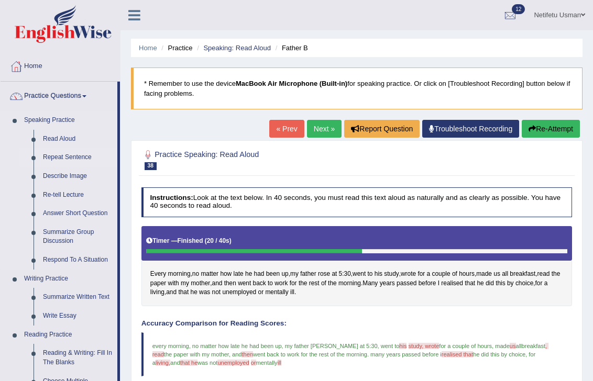
click at [66, 159] on link "Repeat Sentence" at bounding box center [77, 157] width 79 height 19
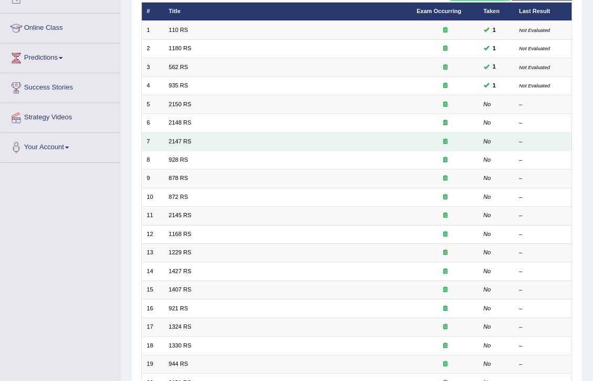
scroll to position [217, 0]
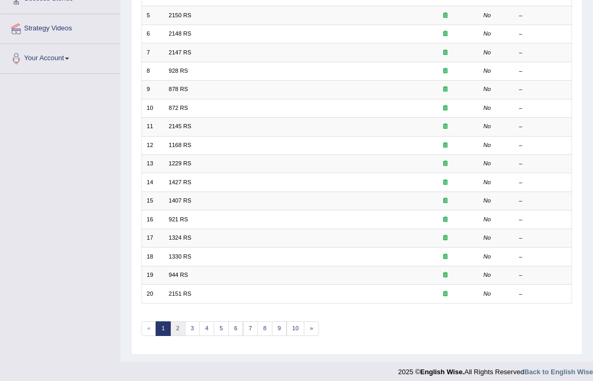
click at [179, 324] on link "2" at bounding box center [177, 328] width 15 height 15
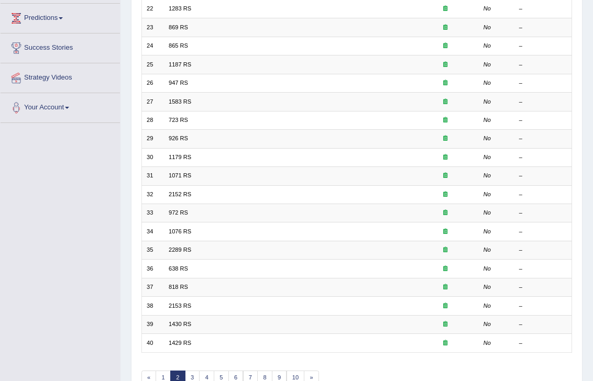
scroll to position [217, 0]
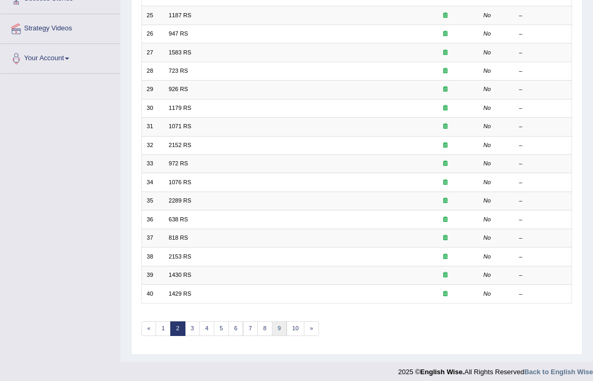
click at [275, 325] on link "9" at bounding box center [279, 328] width 15 height 15
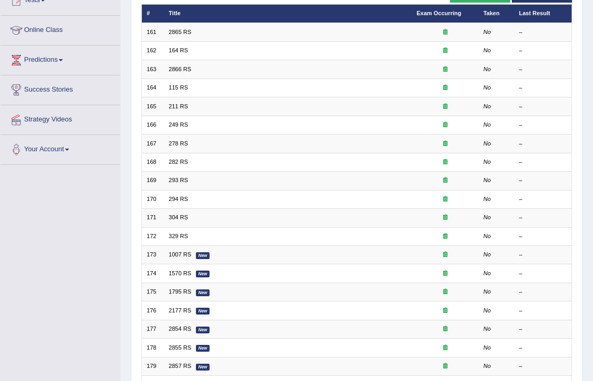
scroll to position [217, 0]
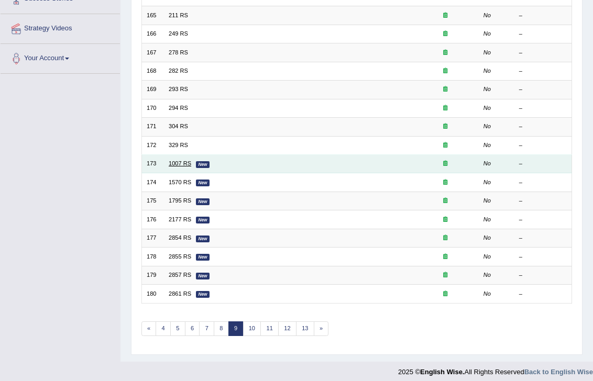
click at [177, 160] on link "1007 RS" at bounding box center [180, 163] width 23 height 6
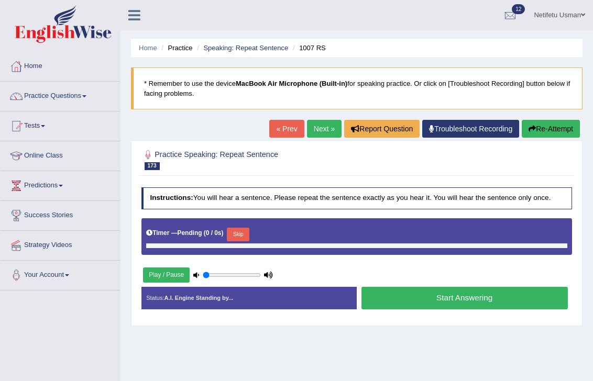
click at [245, 238] on button "Skip" at bounding box center [238, 235] width 23 height 14
click at [243, 235] on button "Skip" at bounding box center [238, 235] width 23 height 14
click at [238, 235] on button "Skip" at bounding box center [238, 235] width 23 height 14
click at [174, 277] on button "Play / Pause" at bounding box center [166, 275] width 47 height 15
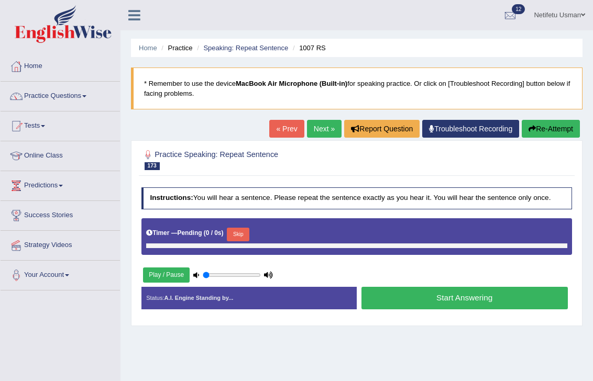
click at [181, 271] on button "Play / Pause" at bounding box center [166, 275] width 47 height 15
click at [238, 234] on button "Skip" at bounding box center [238, 235] width 23 height 14
click at [240, 238] on button "Skip" at bounding box center [238, 235] width 23 height 14
click at [240, 231] on button "Skip" at bounding box center [238, 235] width 23 height 14
click at [422, 304] on button "Start Answering" at bounding box center [464, 298] width 206 height 23
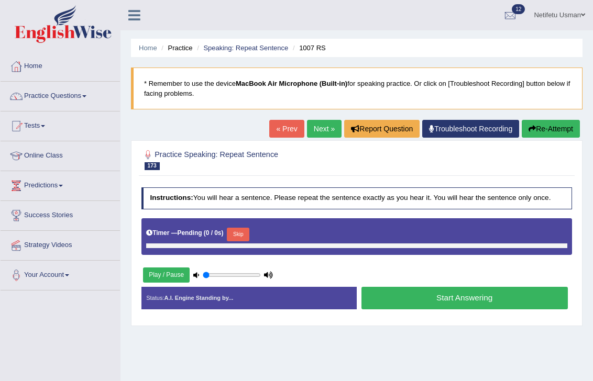
click at [157, 272] on button "Play / Pause" at bounding box center [166, 275] width 47 height 15
click at [313, 126] on link "Next »" at bounding box center [324, 129] width 35 height 18
click at [231, 234] on button "Skip" at bounding box center [238, 235] width 23 height 14
click at [241, 233] on button "Skip" at bounding box center [238, 235] width 23 height 14
click at [321, 131] on link "Next »" at bounding box center [324, 129] width 35 height 18
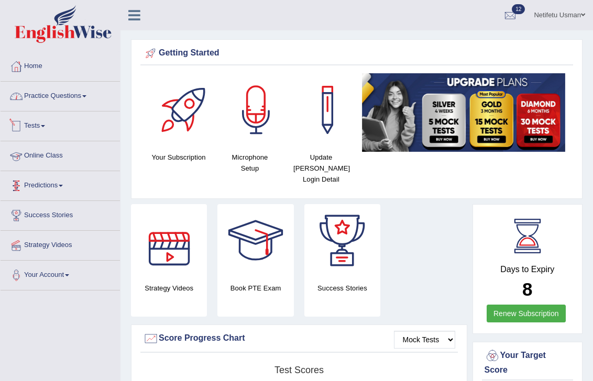
click at [86, 96] on span at bounding box center [84, 96] width 4 height 2
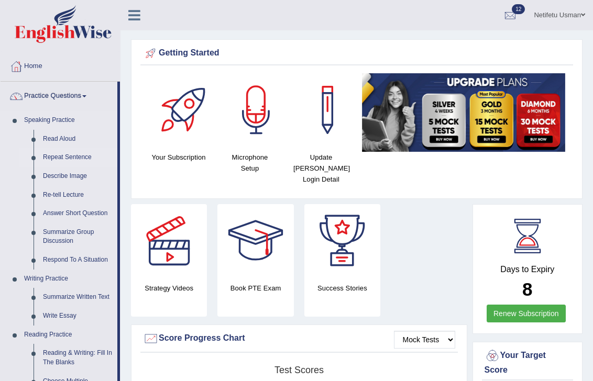
click at [61, 160] on link "Repeat Sentence" at bounding box center [77, 157] width 79 height 19
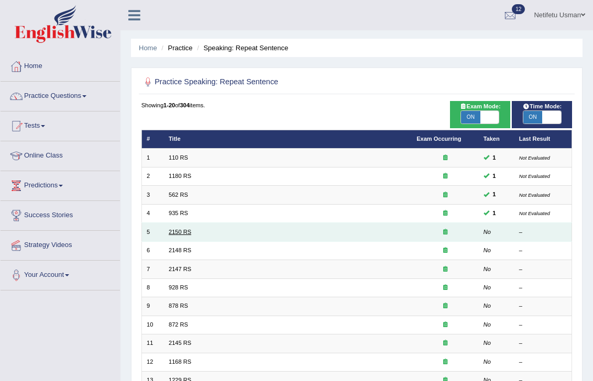
click at [183, 230] on link "2150 RS" at bounding box center [180, 232] width 23 height 6
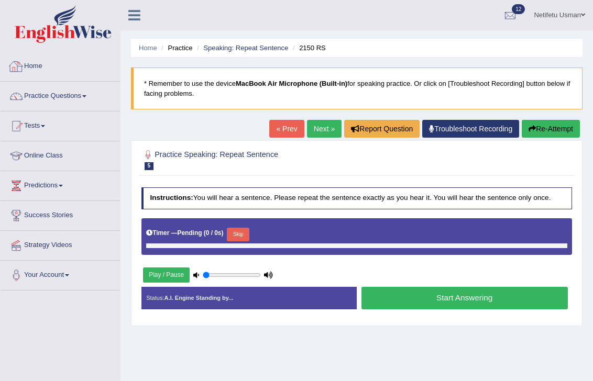
click at [52, 95] on link "Practice Questions" at bounding box center [60, 95] width 119 height 26
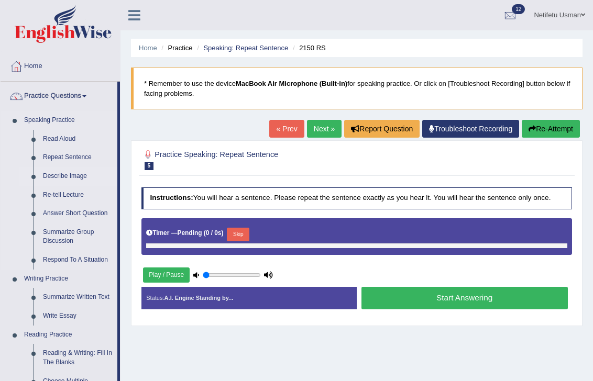
click at [58, 178] on link "Describe Image" at bounding box center [77, 176] width 79 height 19
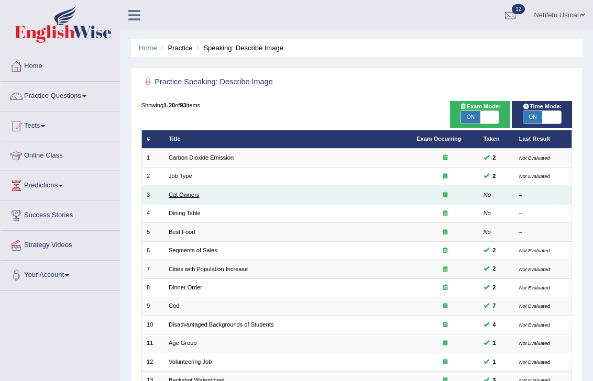
click at [180, 192] on link "Cat Owners" at bounding box center [184, 195] width 30 height 6
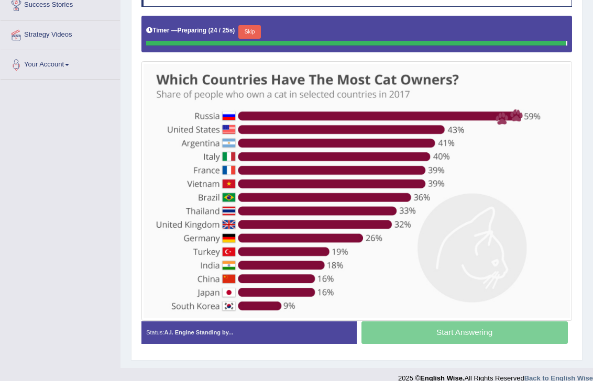
scroll to position [219, 0]
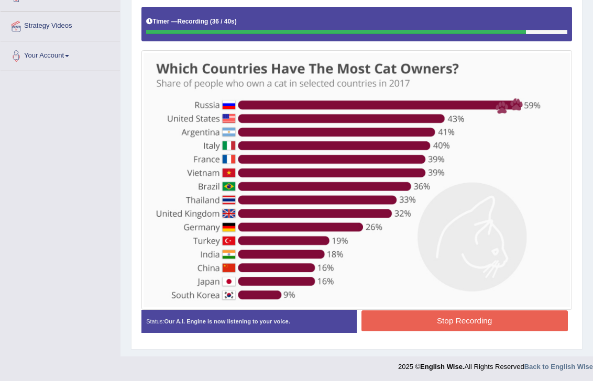
click at [427, 326] on button "Stop Recording" at bounding box center [464, 320] width 206 height 20
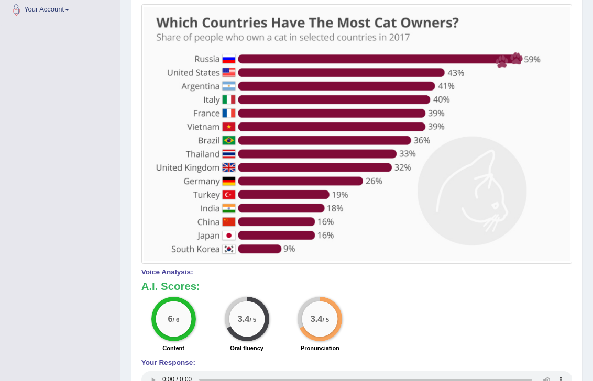
scroll to position [90, 0]
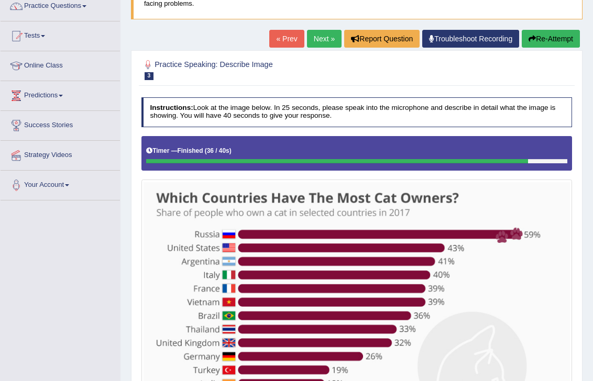
click at [545, 40] on button "Re-Attempt" at bounding box center [550, 39] width 58 height 18
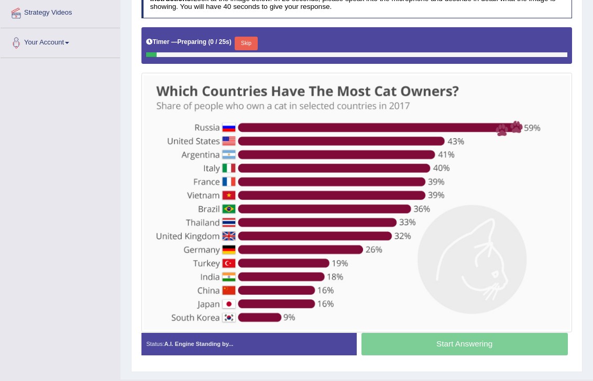
scroll to position [254, 0]
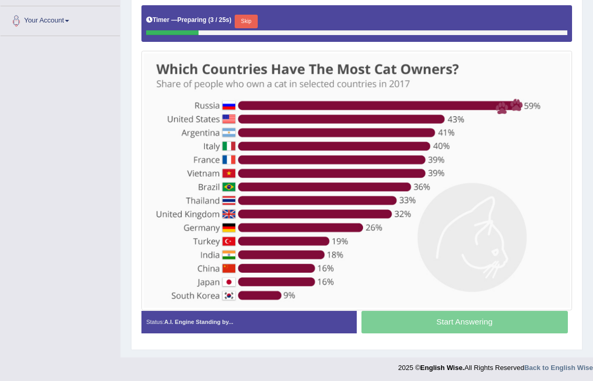
click at [246, 19] on button "Skip" at bounding box center [246, 22] width 23 height 14
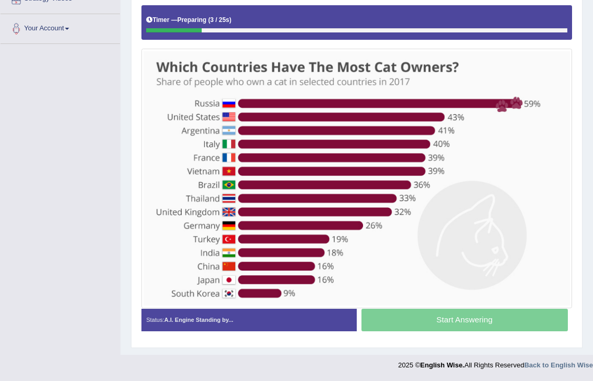
scroll to position [245, 0]
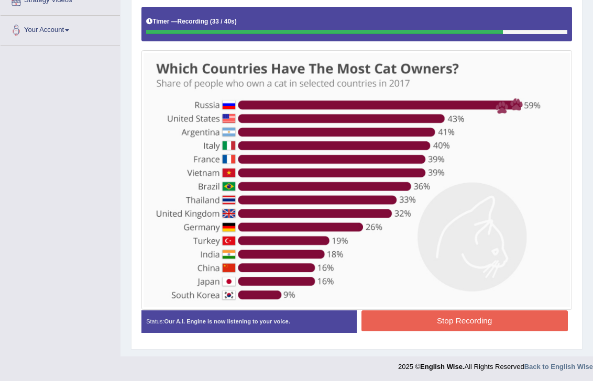
click at [403, 318] on button "Stop Recording" at bounding box center [464, 320] width 206 height 20
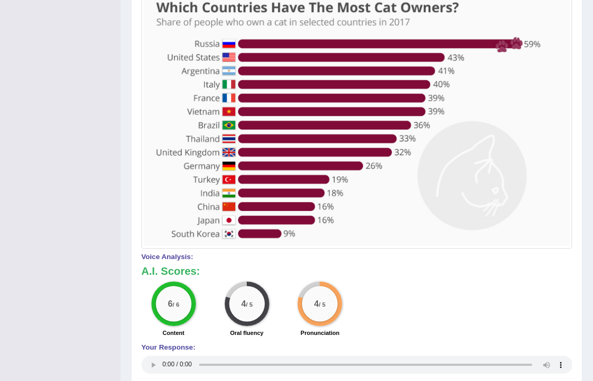
scroll to position [0, 0]
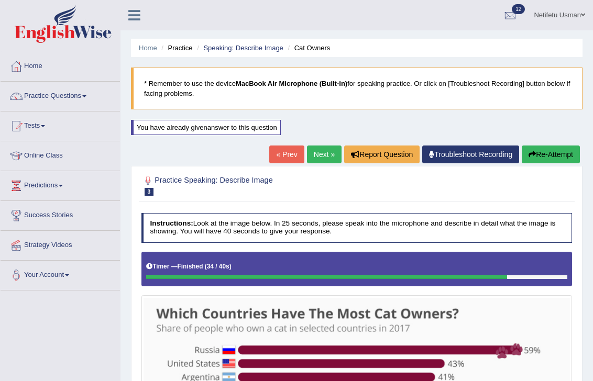
click at [314, 162] on link "Next »" at bounding box center [324, 155] width 35 height 18
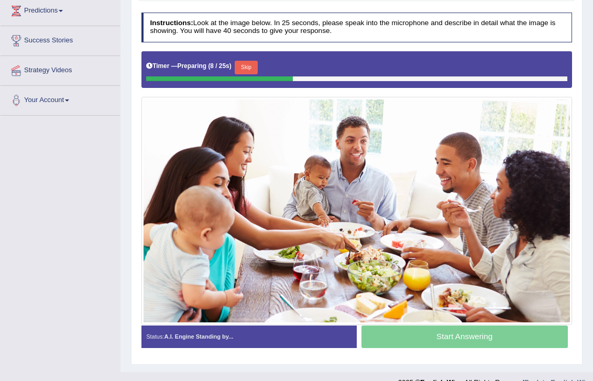
scroll to position [187, 0]
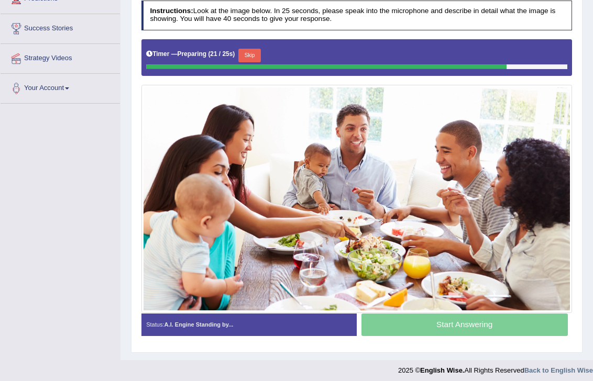
click at [256, 53] on button "Skip" at bounding box center [249, 56] width 23 height 14
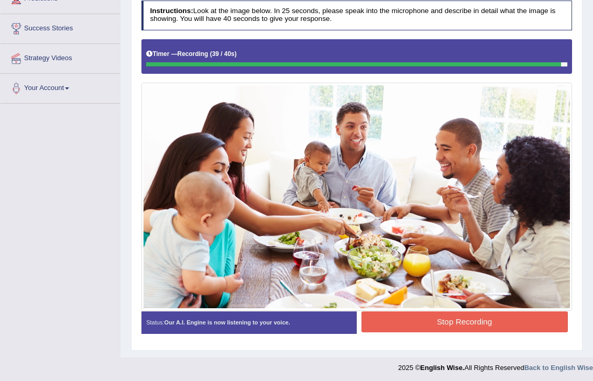
click at [420, 327] on button "Stop Recording" at bounding box center [464, 322] width 206 height 20
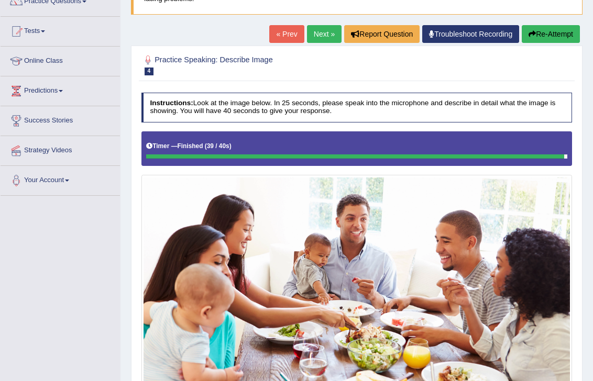
scroll to position [85, 0]
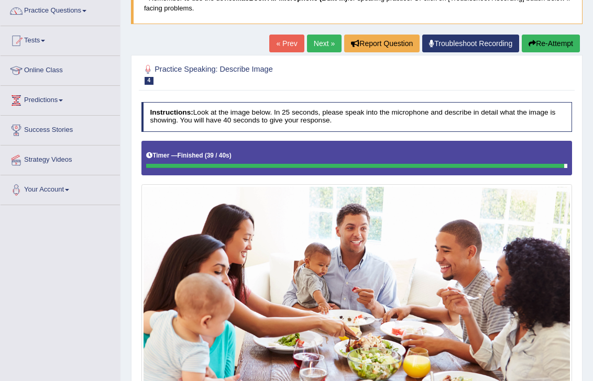
click at [318, 50] on link "Next »" at bounding box center [324, 44] width 35 height 18
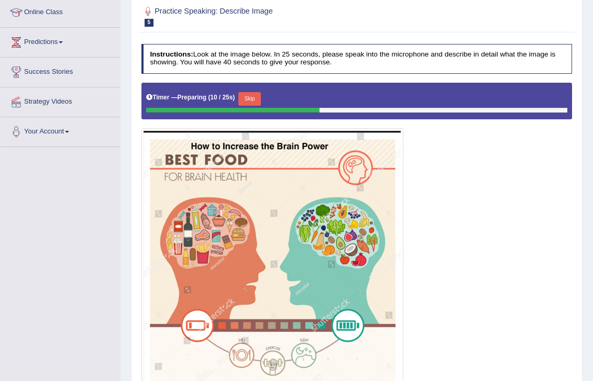
scroll to position [149, 0]
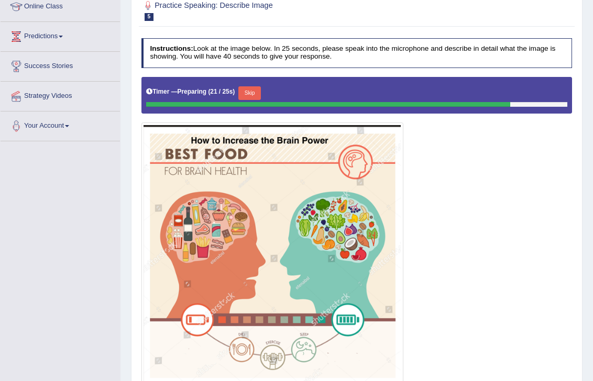
click at [250, 93] on button "Skip" at bounding box center [249, 93] width 23 height 14
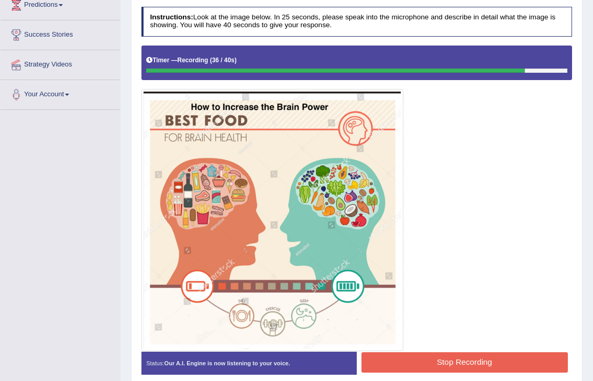
scroll to position [221, 0]
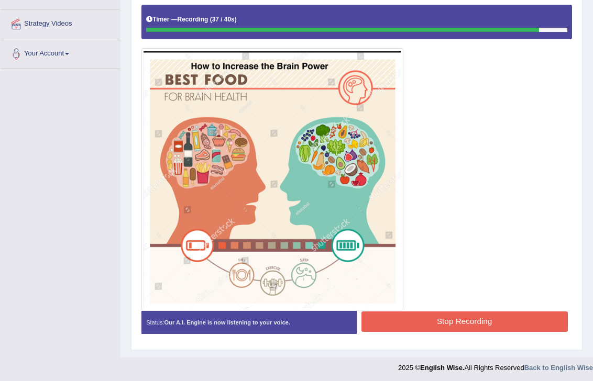
click at [459, 328] on button "Stop Recording" at bounding box center [464, 322] width 206 height 20
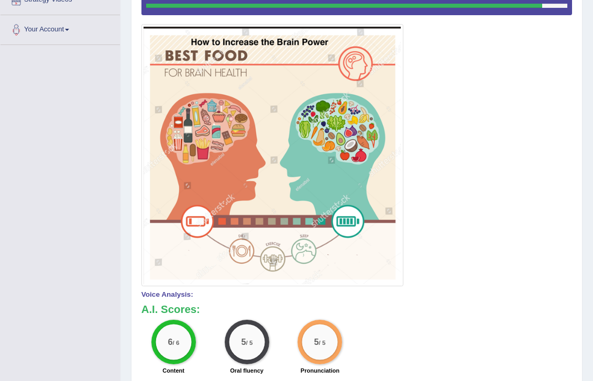
scroll to position [0, 0]
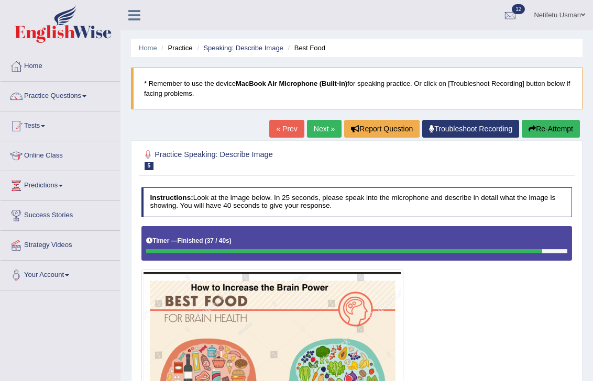
click at [314, 129] on link "Next »" at bounding box center [324, 129] width 35 height 18
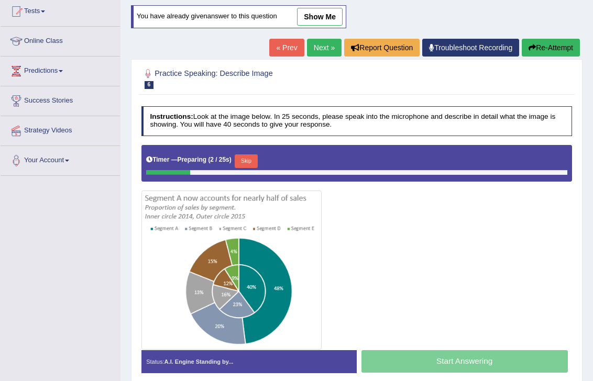
scroll to position [119, 0]
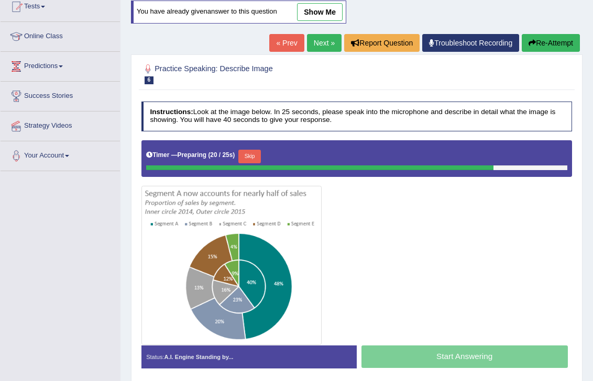
click at [253, 156] on button "Skip" at bounding box center [249, 157] width 23 height 14
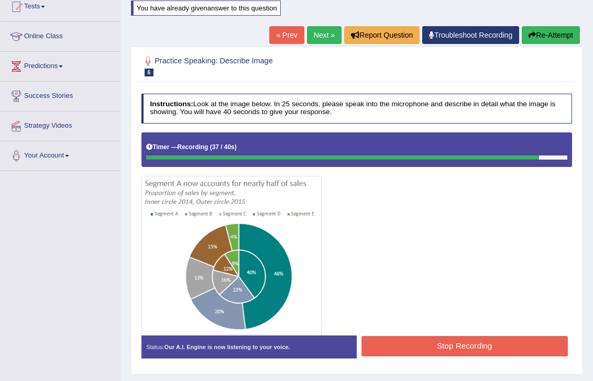
click at [472, 347] on button "Stop Recording" at bounding box center [464, 346] width 206 height 20
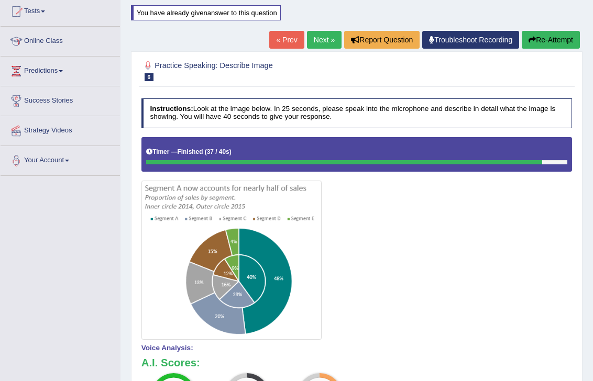
scroll to position [117, 0]
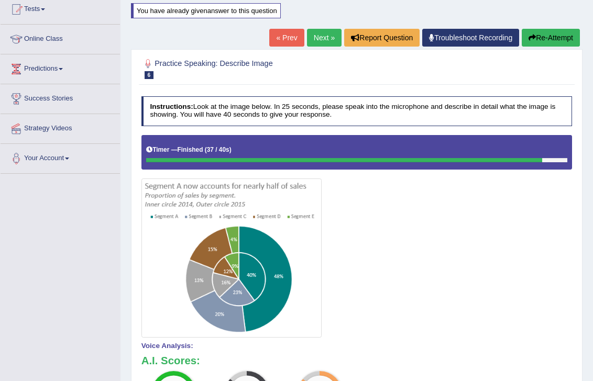
click at [313, 40] on link "Next »" at bounding box center [324, 38] width 35 height 18
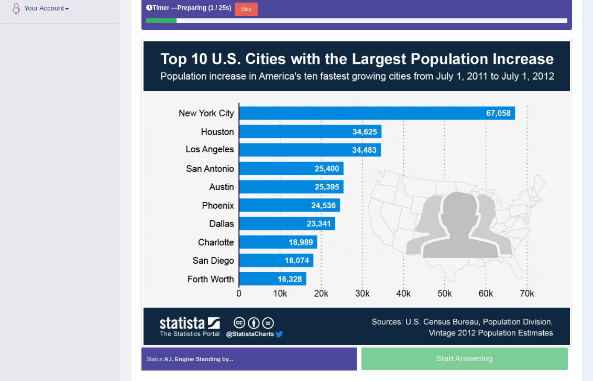
scroll to position [269, 0]
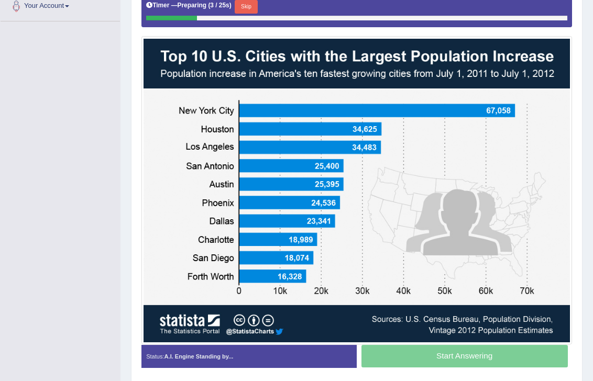
click at [250, 9] on button "Skip" at bounding box center [246, 7] width 23 height 14
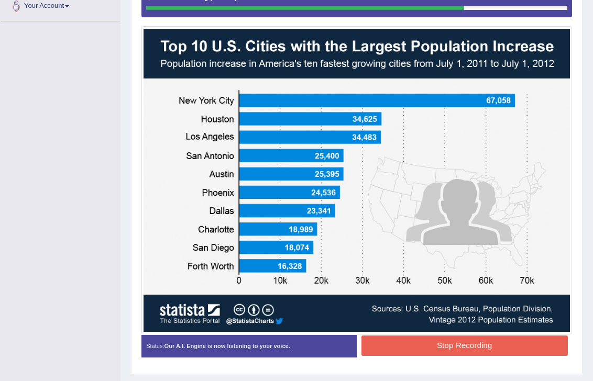
scroll to position [294, 0]
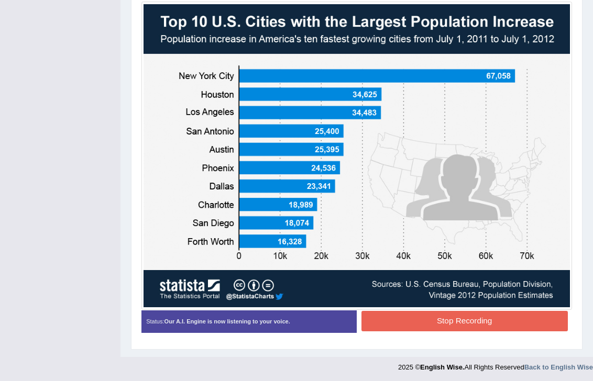
click at [398, 324] on button "Stop Recording" at bounding box center [464, 321] width 206 height 20
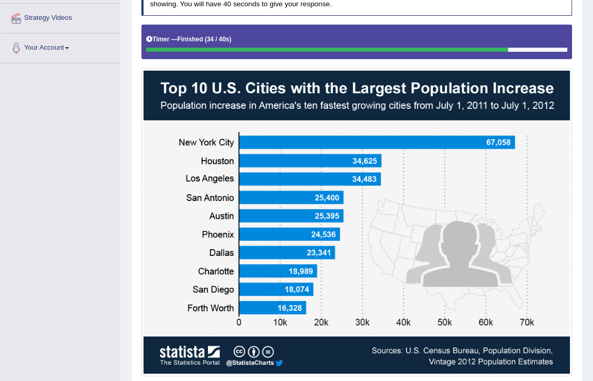
scroll to position [0, 0]
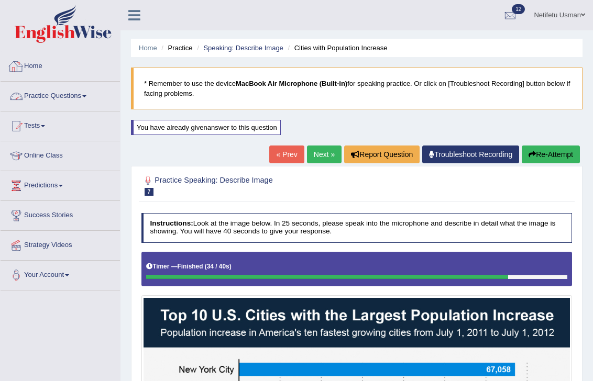
click at [79, 97] on link "Practice Questions" at bounding box center [60, 95] width 119 height 26
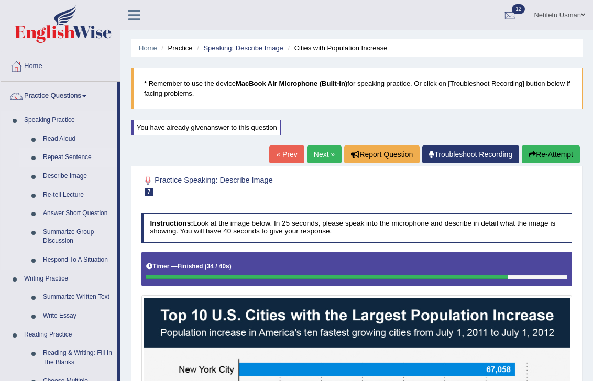
click at [63, 156] on link "Repeat Sentence" at bounding box center [77, 157] width 79 height 19
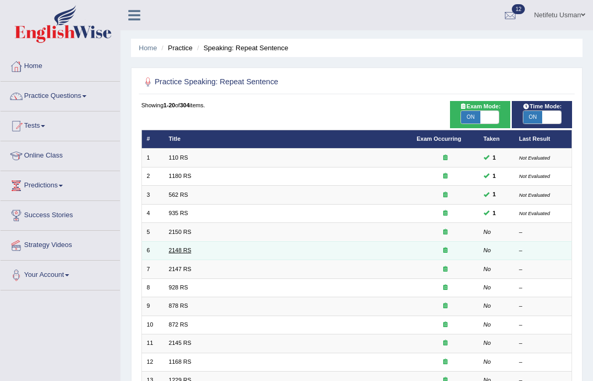
click at [181, 247] on link "2148 RS" at bounding box center [180, 250] width 23 height 6
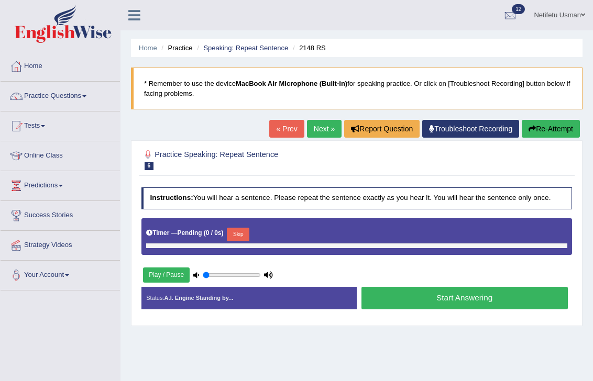
click at [181, 274] on button "Play / Pause" at bounding box center [166, 275] width 47 height 15
click at [190, 271] on div "Play / Pause" at bounding box center [208, 275] width 134 height 23
click at [88, 99] on link "Practice Questions" at bounding box center [60, 95] width 119 height 26
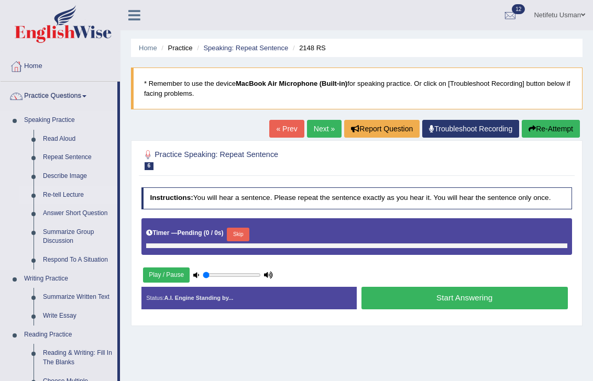
click at [69, 195] on link "Re-tell Lecture" at bounding box center [77, 195] width 79 height 19
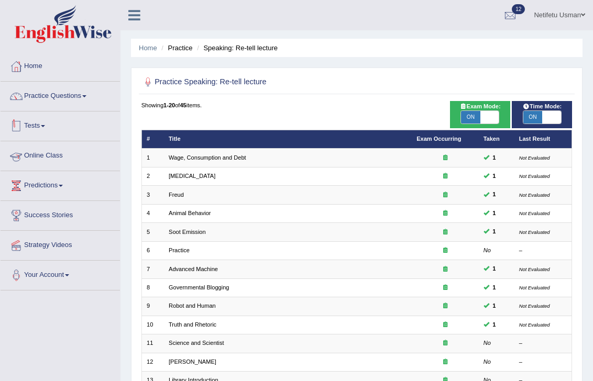
click at [45, 125] on span at bounding box center [43, 126] width 4 height 2
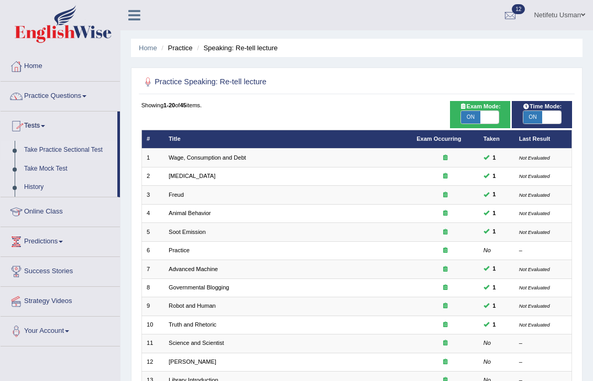
click at [52, 152] on link "Take Practice Sectional Test" at bounding box center [68, 150] width 98 height 19
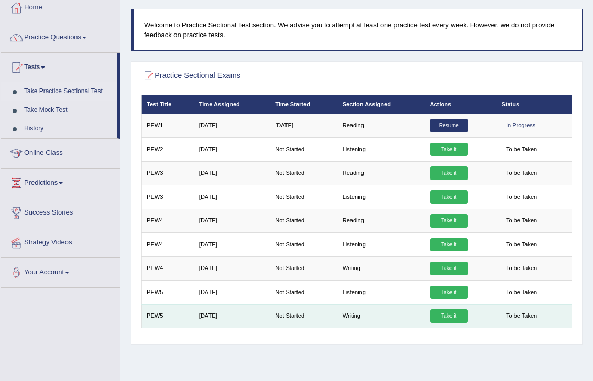
scroll to position [55, 0]
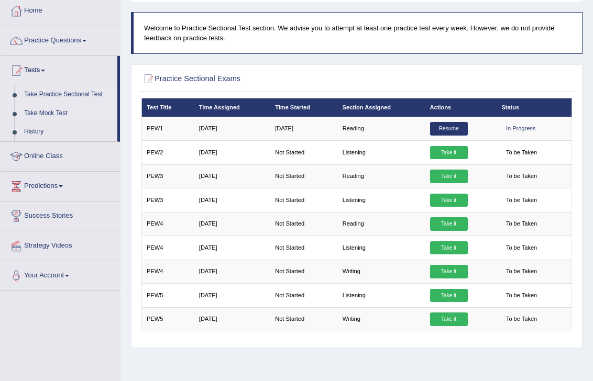
click at [47, 115] on link "Take Mock Test" at bounding box center [68, 113] width 98 height 19
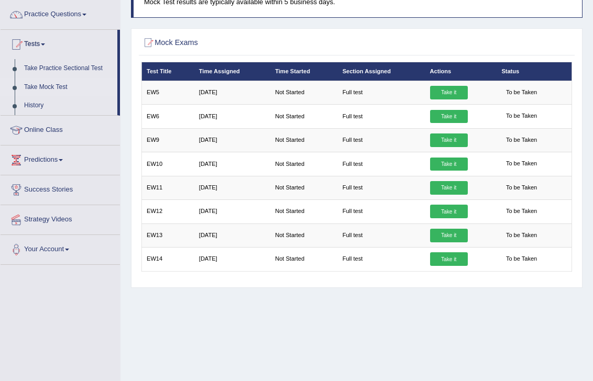
scroll to position [77, 0]
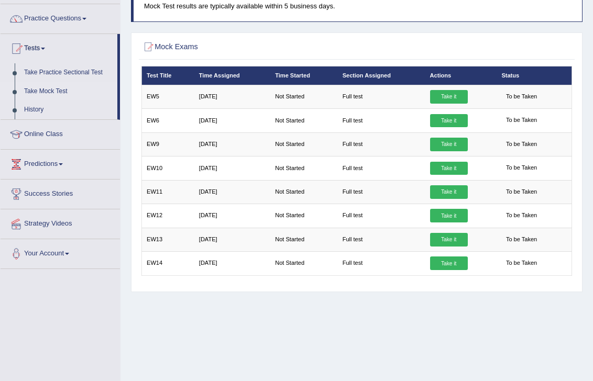
click at [49, 93] on link "Take Mock Test" at bounding box center [68, 91] width 98 height 19
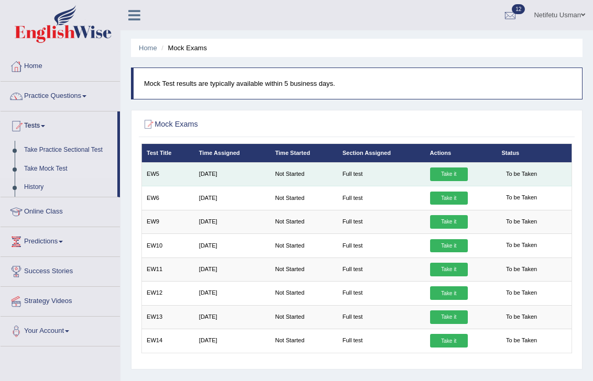
click at [448, 176] on link "Take it" at bounding box center [449, 175] width 38 height 14
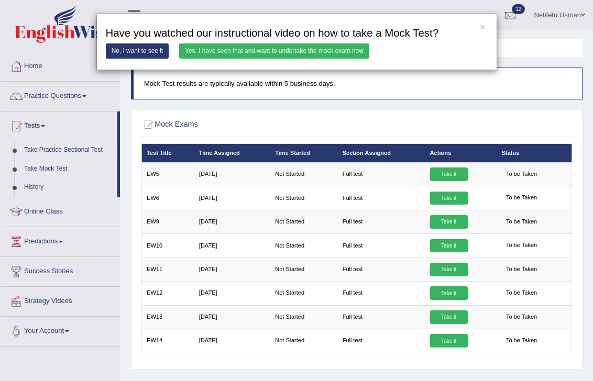
click at [316, 52] on link "Yes, I have seen that and want to undertake the mock exam now" at bounding box center [274, 50] width 190 height 15
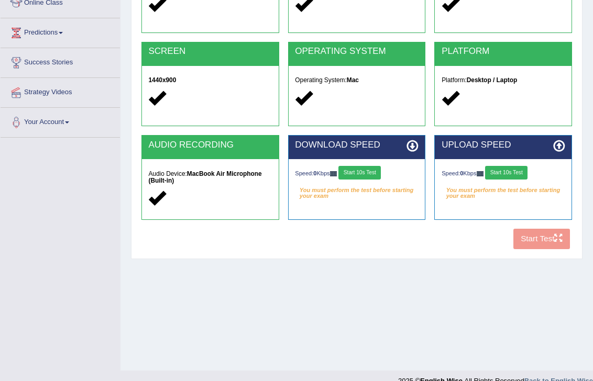
scroll to position [169, 0]
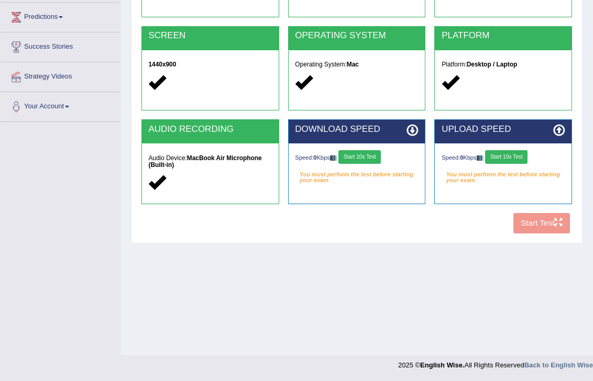
click at [368, 163] on div "Speed: 0 Kbps Start 10s Test" at bounding box center [356, 158] width 123 height 16
click at [505, 154] on button "Start 10s Test" at bounding box center [506, 157] width 42 height 14
click at [365, 153] on button "Start 10s Test" at bounding box center [359, 157] width 42 height 14
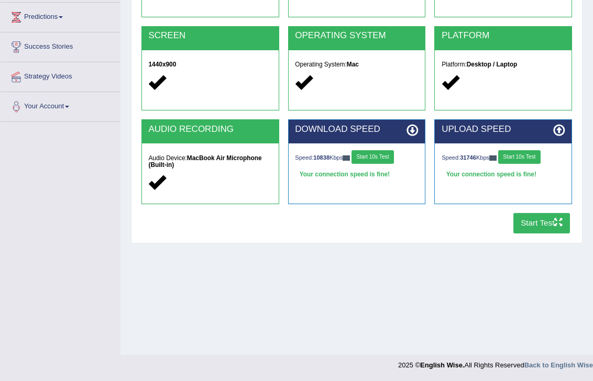
click at [521, 160] on button "Start 10s Test" at bounding box center [519, 157] width 42 height 14
click at [387, 155] on button "Start 10s Test" at bounding box center [372, 157] width 42 height 14
click at [378, 157] on button "Start 10s Test" at bounding box center [372, 157] width 42 height 14
click at [518, 156] on button "Start 10s Test" at bounding box center [519, 157] width 42 height 14
click at [528, 227] on button "Start Test" at bounding box center [541, 223] width 57 height 20
